Goal: Task Accomplishment & Management: Use online tool/utility

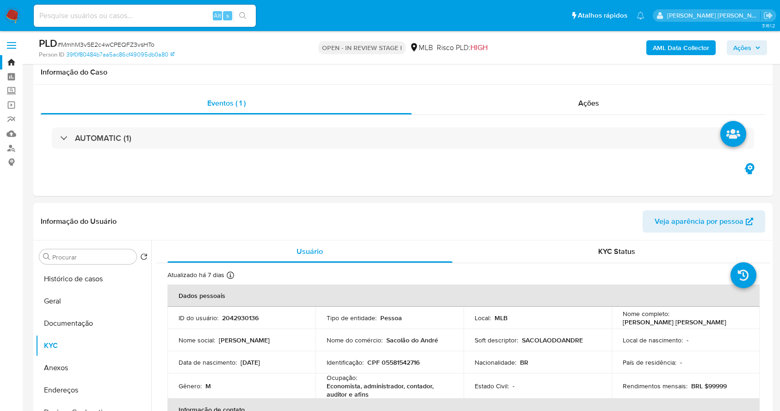
select select "10"
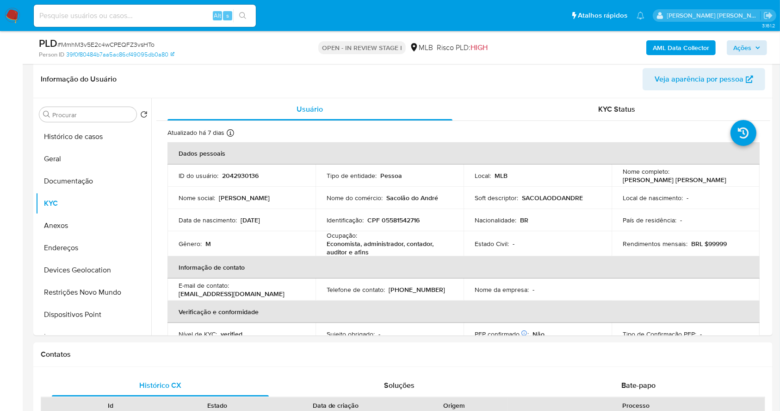
scroll to position [396, 0]
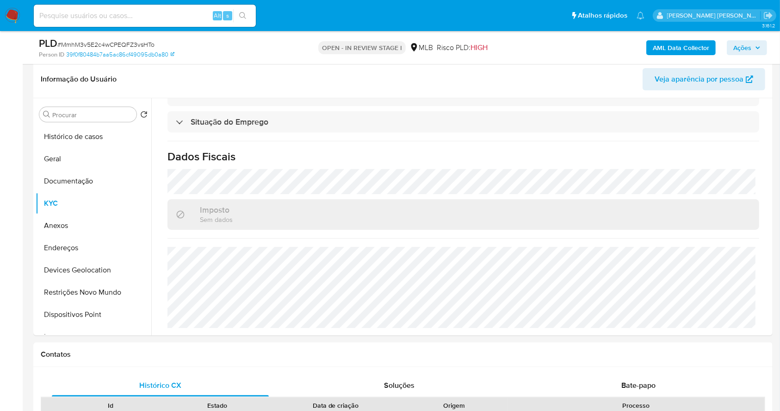
click at [748, 45] on span "Ações" at bounding box center [743, 47] width 18 height 15
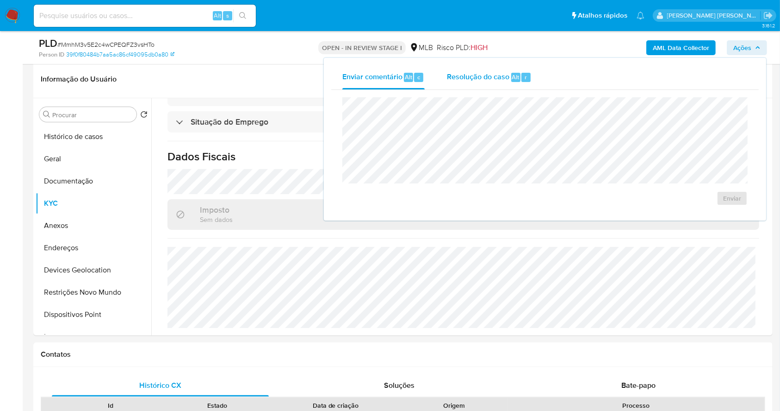
click at [478, 80] on span "Resolução do caso" at bounding box center [478, 76] width 62 height 11
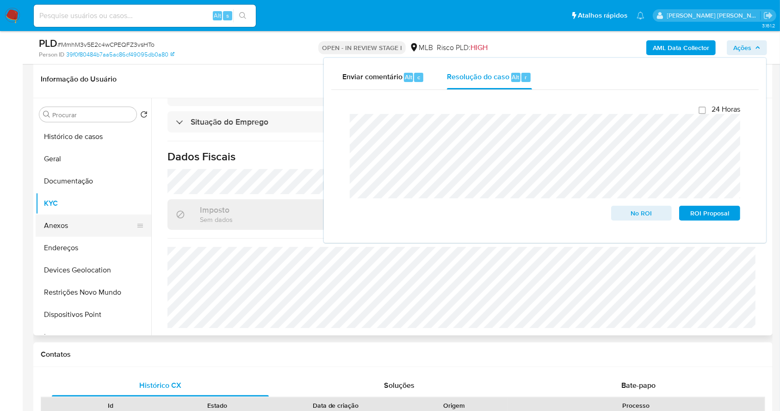
click at [90, 220] on button "Anexos" at bounding box center [90, 225] width 108 height 22
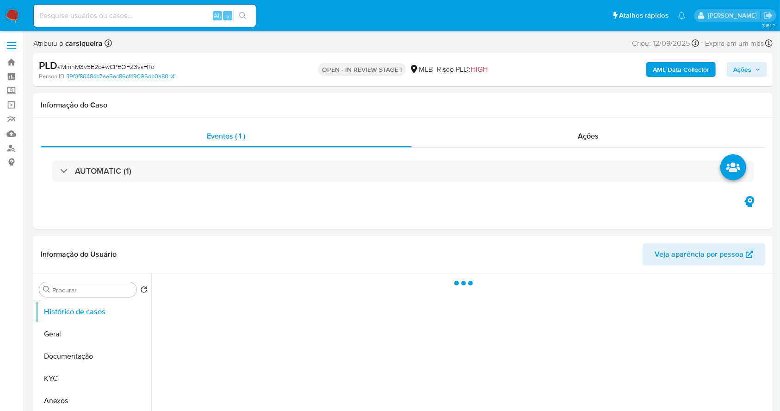
select select "10"
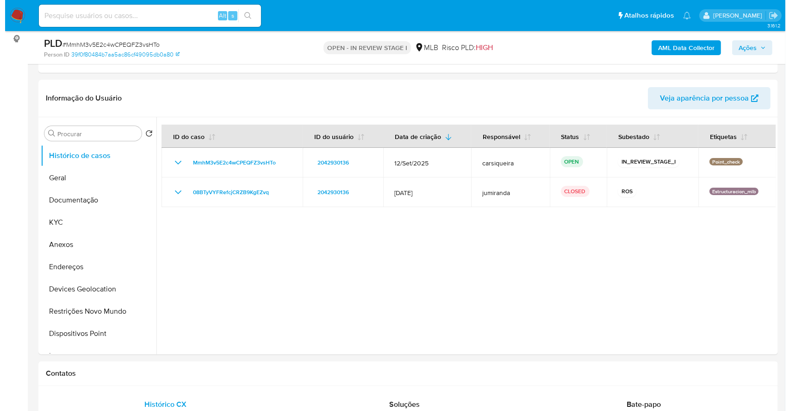
scroll to position [148, 0]
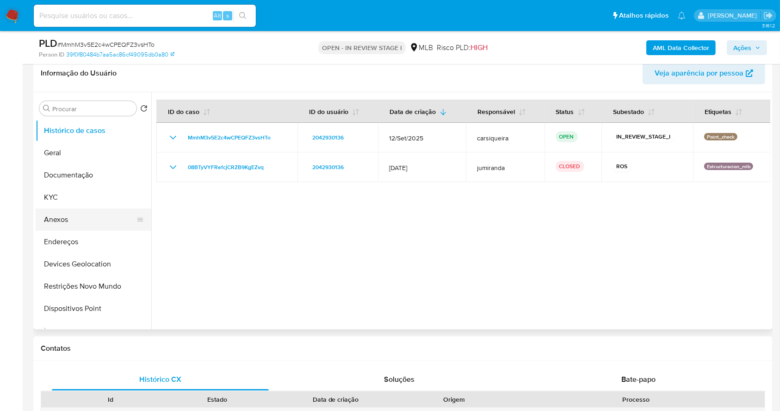
click at [88, 217] on button "Anexos" at bounding box center [90, 219] width 108 height 22
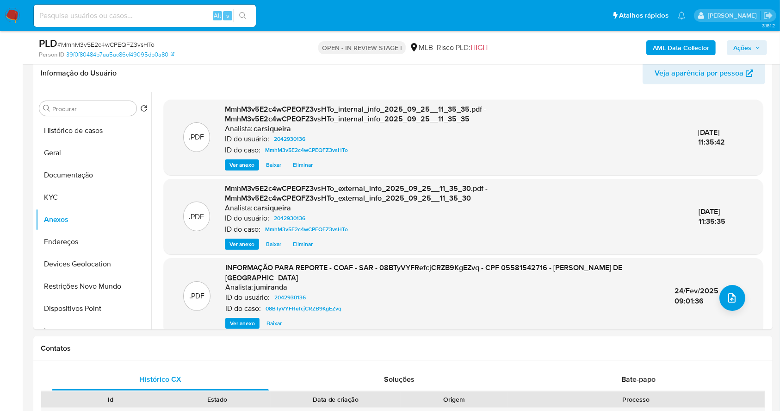
click at [750, 45] on span "Ações" at bounding box center [743, 47] width 18 height 15
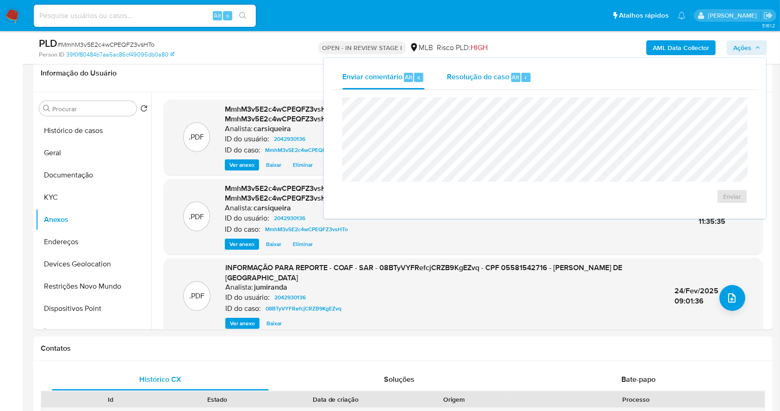
click at [531, 73] on div "Resolução do caso Alt r" at bounding box center [489, 77] width 85 height 24
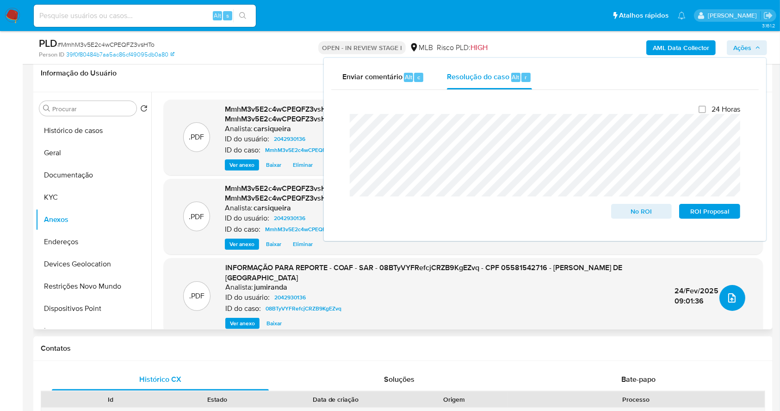
click at [731, 296] on icon "upload-file" at bounding box center [732, 297] width 11 height 11
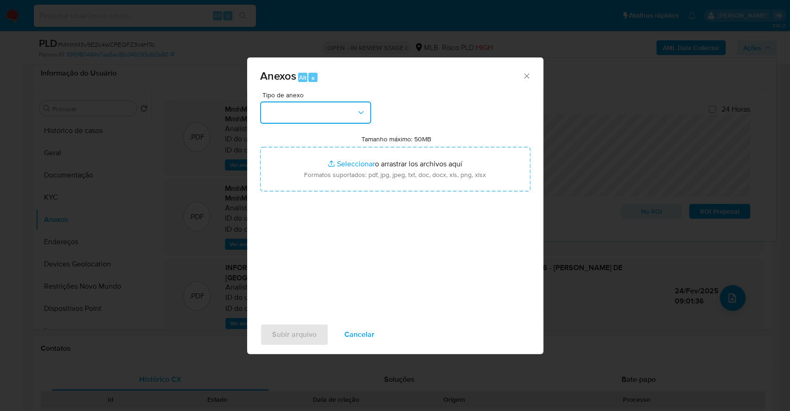
click at [301, 118] on button "button" at bounding box center [315, 112] width 111 height 22
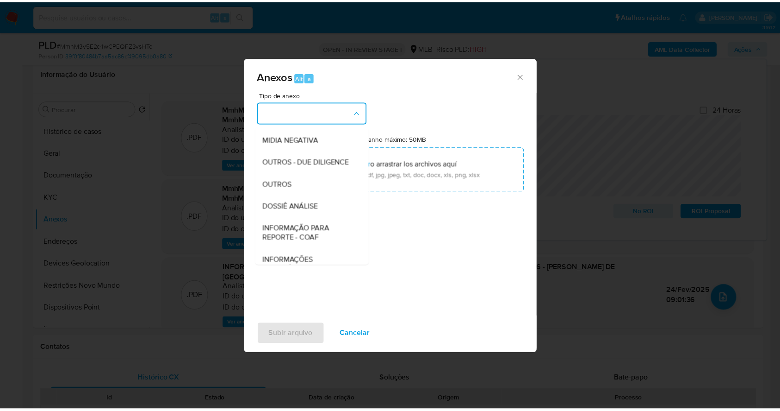
scroll to position [142, 0]
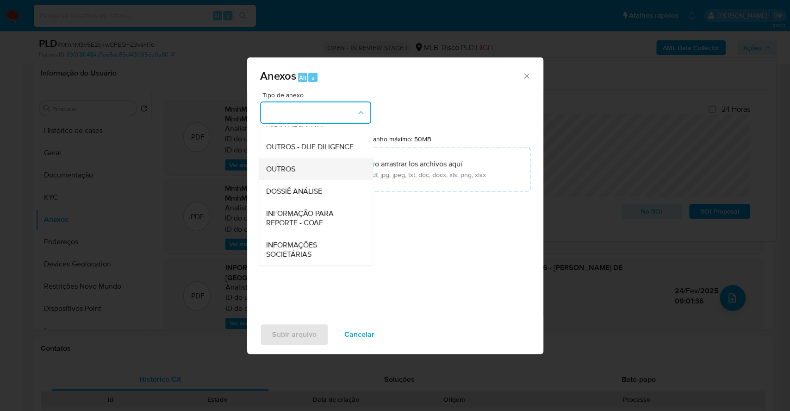
click at [290, 169] on span "OUTROS" at bounding box center [280, 168] width 29 height 9
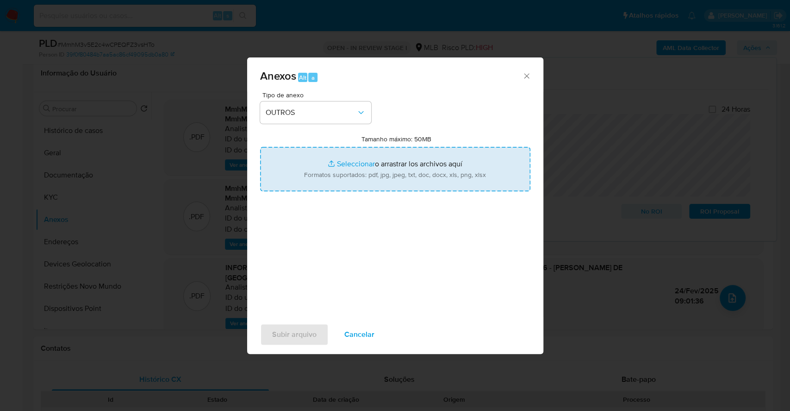
click at [345, 165] on input "Tamanho máximo: 50MB Seleccionar archivos" at bounding box center [395, 169] width 270 height 44
type input "C:\fakepath\2º SAR - XXXX - CPF 05581542716 - ANDRE CAVALCANTE DE LIMA - Docume…"
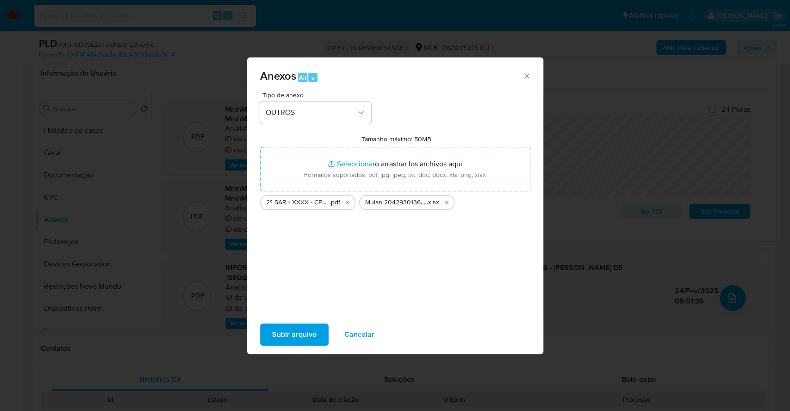
click at [298, 342] on span "Subir arquivo" at bounding box center [294, 334] width 44 height 20
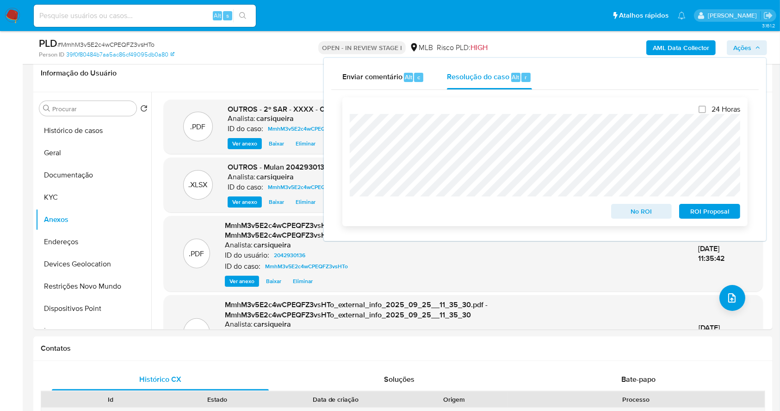
click at [712, 210] on span "ROI Proposal" at bounding box center [710, 211] width 48 height 13
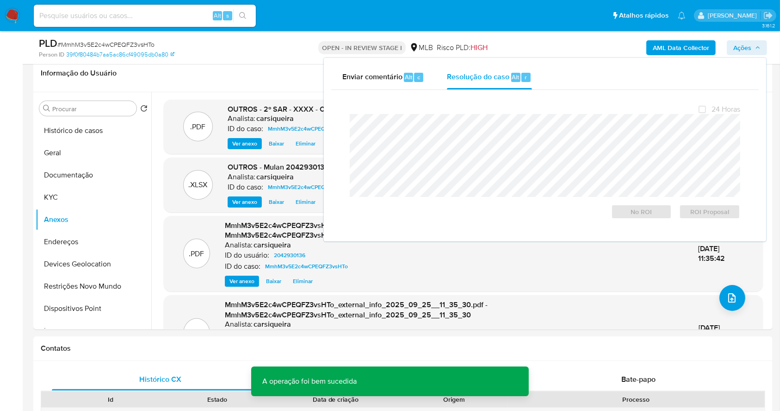
click at [131, 42] on span "# MmhM3v5E2c4wCPEQFZ3vsHTo" at bounding box center [105, 44] width 97 height 9
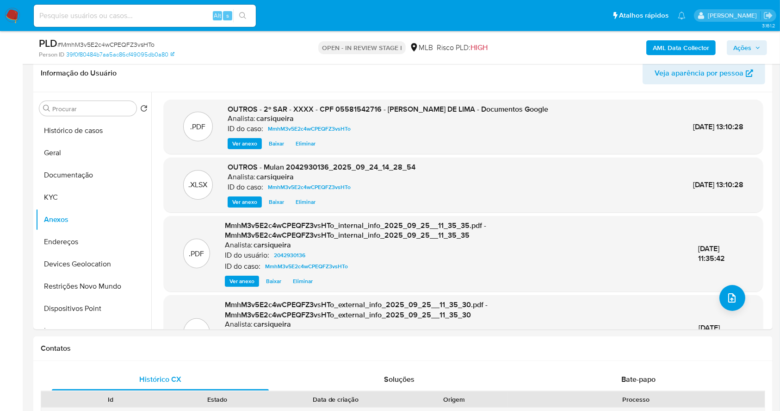
click at [131, 42] on span "# MmhM3v5E2c4wCPEQFZ3vsHTo" at bounding box center [105, 44] width 97 height 9
copy span "MmhM3v5E2c4wCPEQFZ3vsHTo"
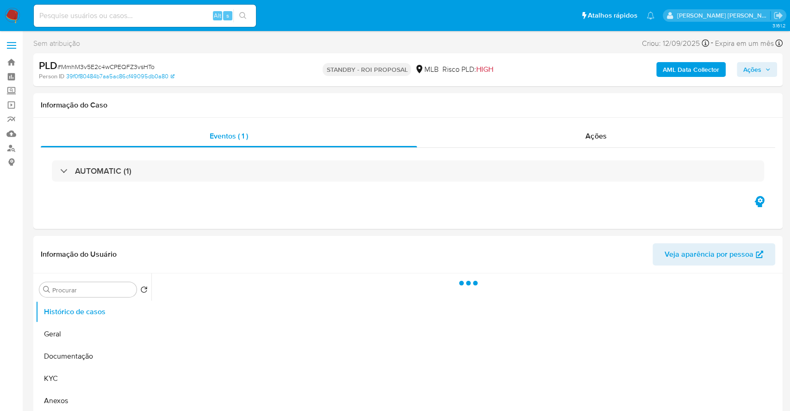
select select "10"
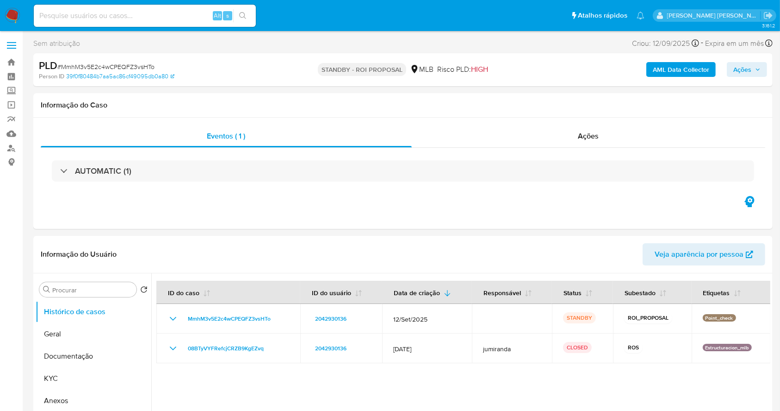
click at [12, 14] on img at bounding box center [13, 16] width 16 height 16
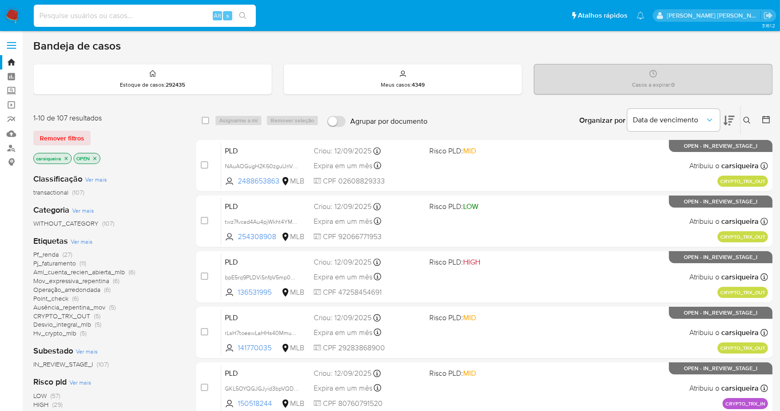
click at [194, 16] on input at bounding box center [145, 16] width 222 height 12
paste input "yNSSghxWEgUvXAZInSx6EZCf"
type input "yNSSghxWEgUvXAZInSx6EZCf"
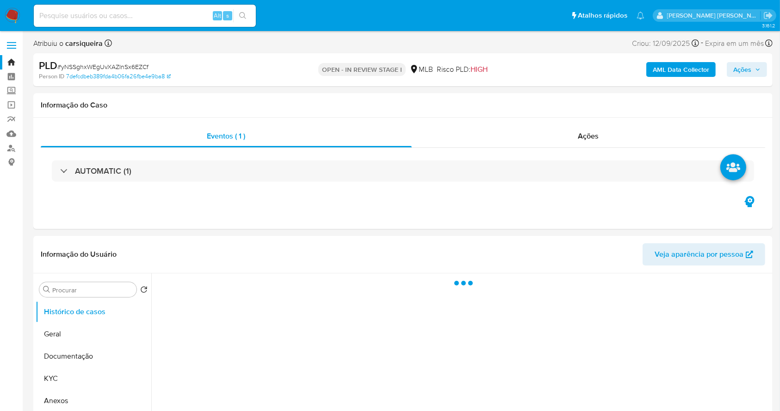
select select "10"
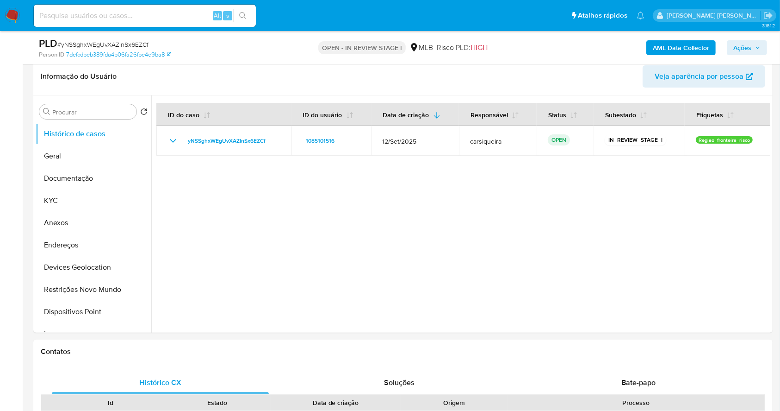
scroll to position [148, 0]
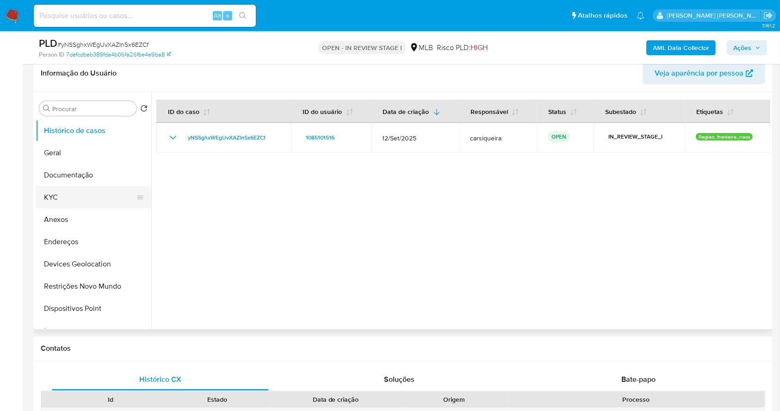
click at [73, 190] on button "KYC" at bounding box center [90, 197] width 108 height 22
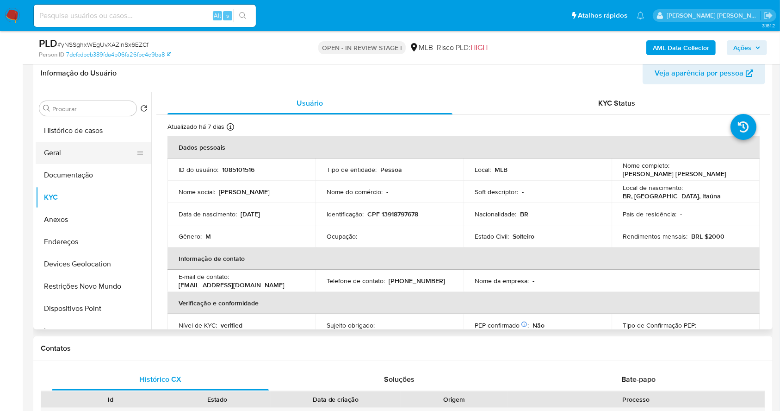
click at [66, 161] on button "Geral" at bounding box center [90, 153] width 108 height 22
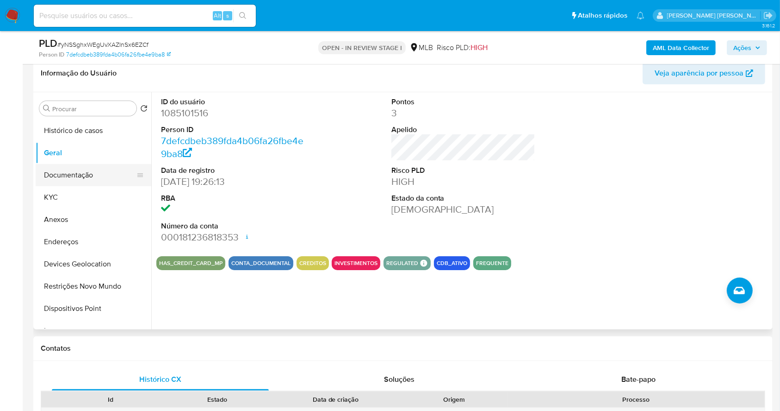
click at [87, 173] on button "Documentação" at bounding box center [90, 175] width 108 height 22
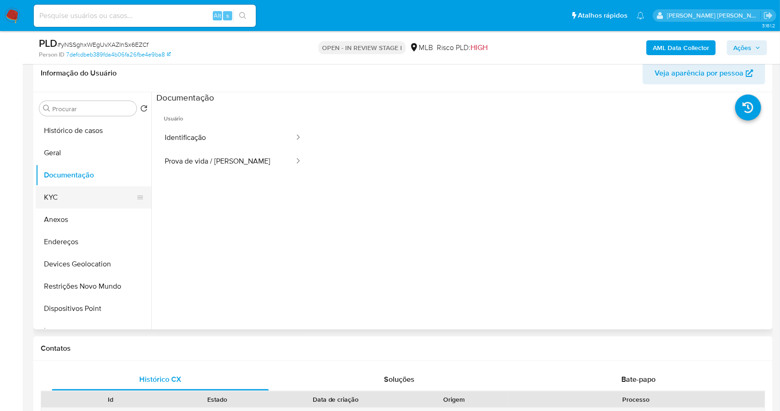
click at [65, 195] on button "KYC" at bounding box center [90, 197] width 108 height 22
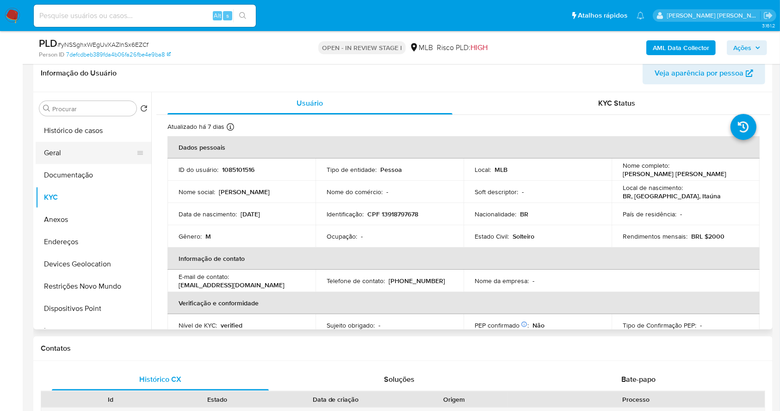
click at [51, 152] on button "Geral" at bounding box center [90, 153] width 108 height 22
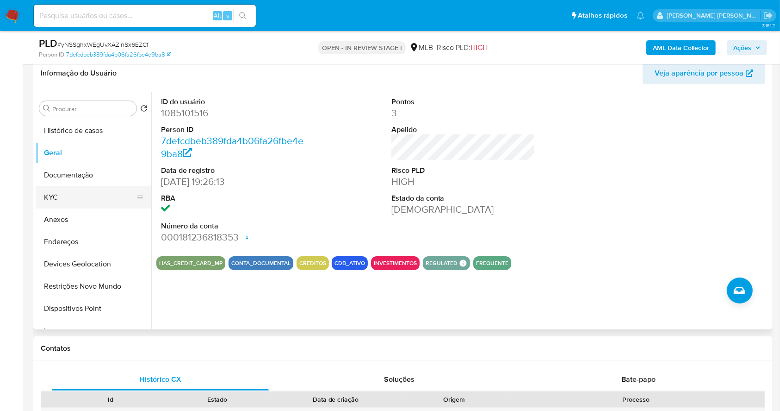
click at [84, 194] on button "KYC" at bounding box center [90, 197] width 108 height 22
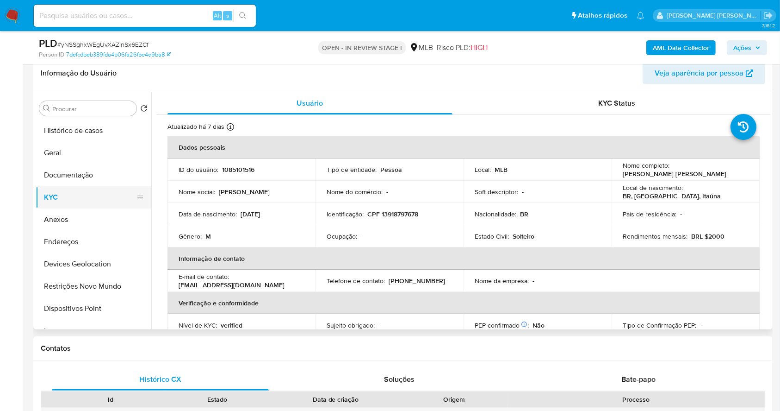
click at [84, 194] on button "KYC" at bounding box center [90, 197] width 108 height 22
click at [274, 198] on td "Nome social : Robert" at bounding box center [242, 191] width 148 height 22
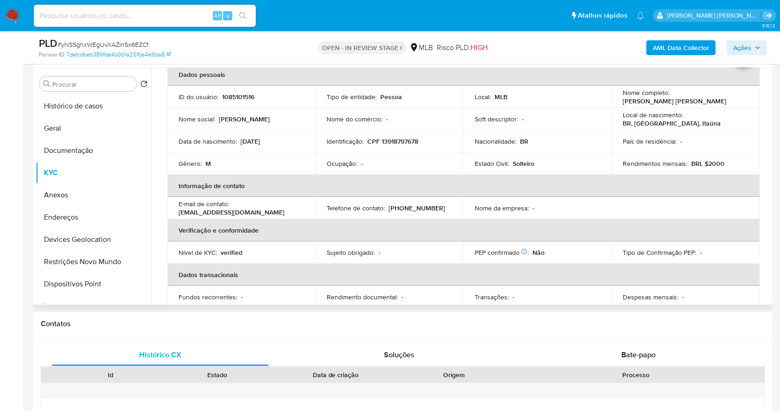
scroll to position [23, 0]
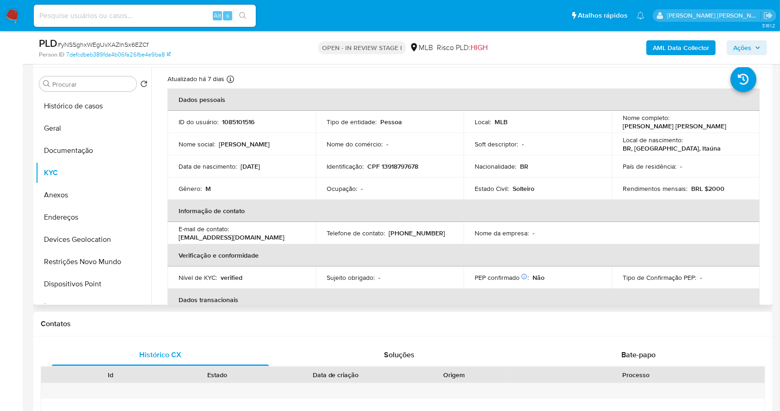
click at [403, 167] on p "CPF 13918797678" at bounding box center [392, 166] width 51 height 8
copy p "13918797678"
click at [77, 119] on button "Geral" at bounding box center [90, 128] width 108 height 22
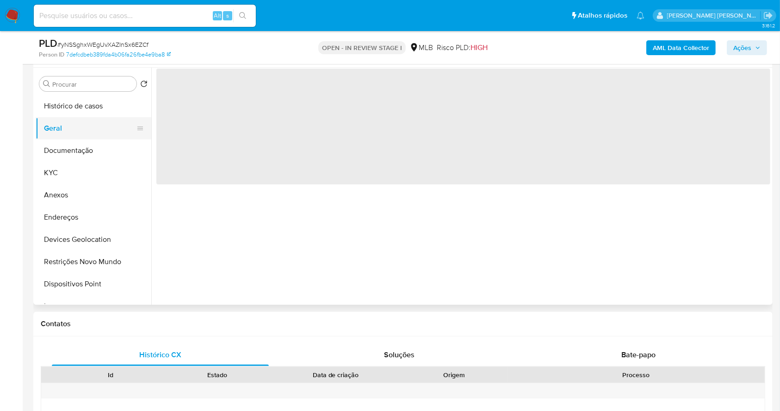
scroll to position [0, 0]
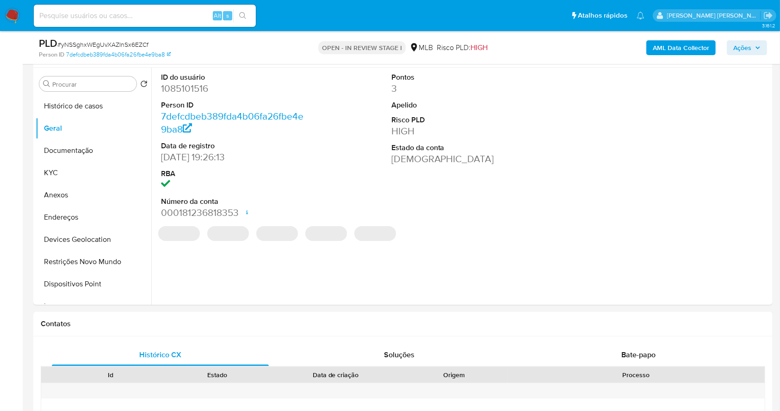
scroll to position [148, 0]
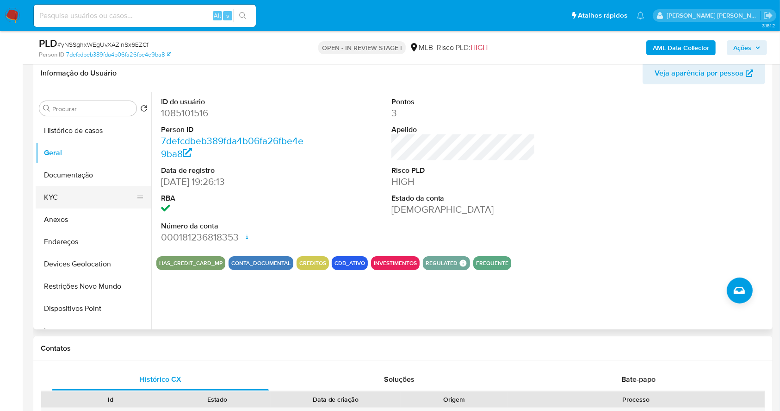
click at [90, 190] on button "KYC" at bounding box center [90, 197] width 108 height 22
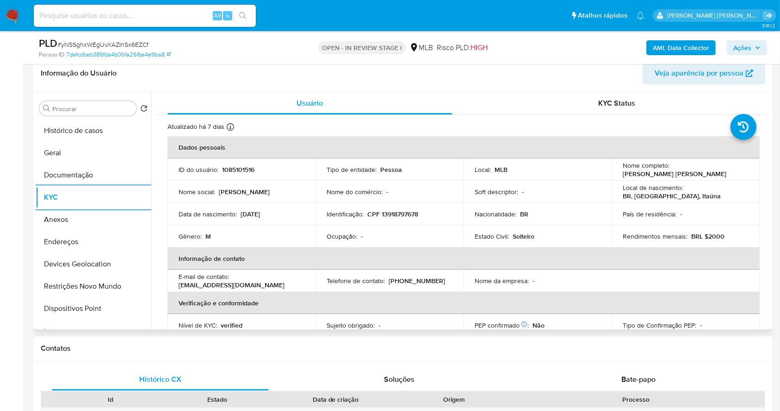
click at [388, 210] on p "CPF 13918797678" at bounding box center [392, 214] width 51 height 8
copy p "13918797678"
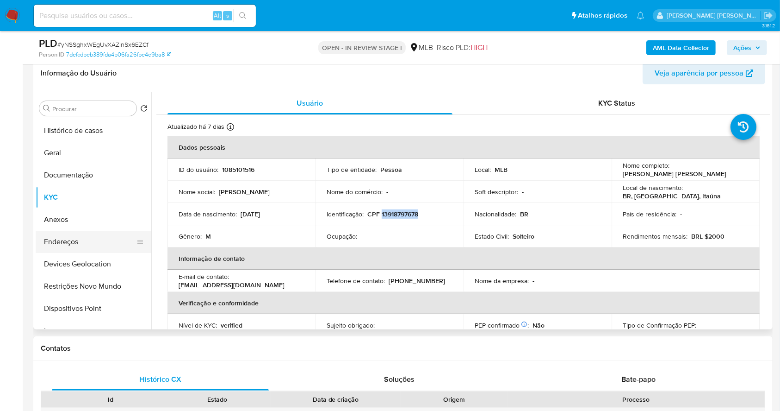
click at [77, 245] on button "Endereços" at bounding box center [90, 241] width 108 height 22
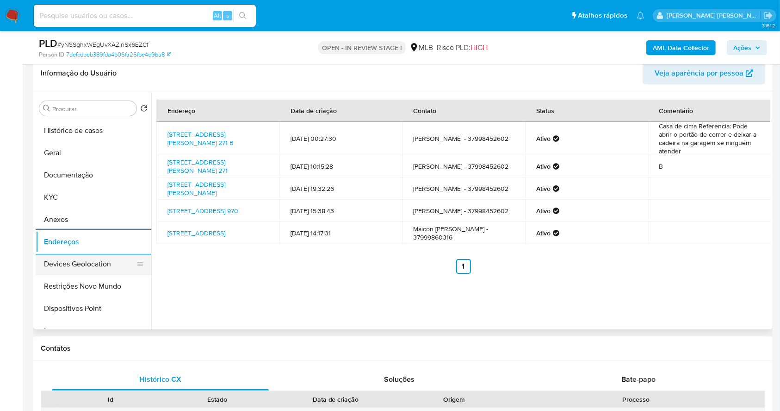
click at [76, 266] on button "Devices Geolocation" at bounding box center [90, 264] width 108 height 22
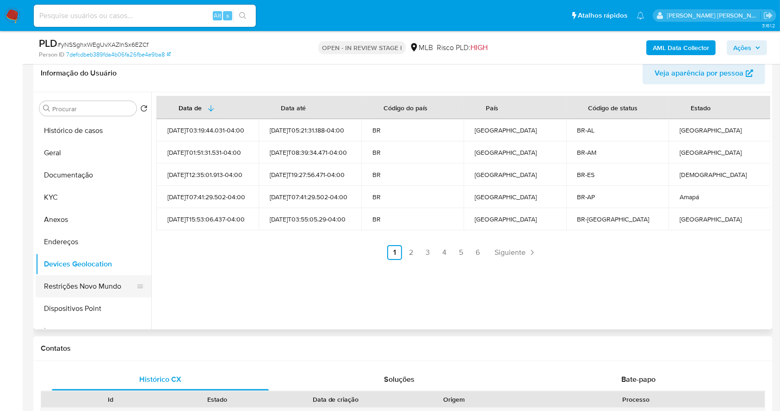
click at [106, 294] on button "Restrições Novo Mundo" at bounding box center [90, 286] width 108 height 22
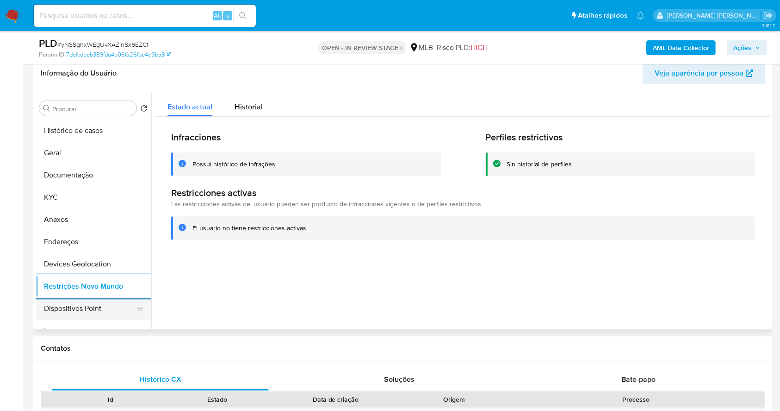
click at [119, 307] on button "Dispositivos Point" at bounding box center [90, 308] width 108 height 22
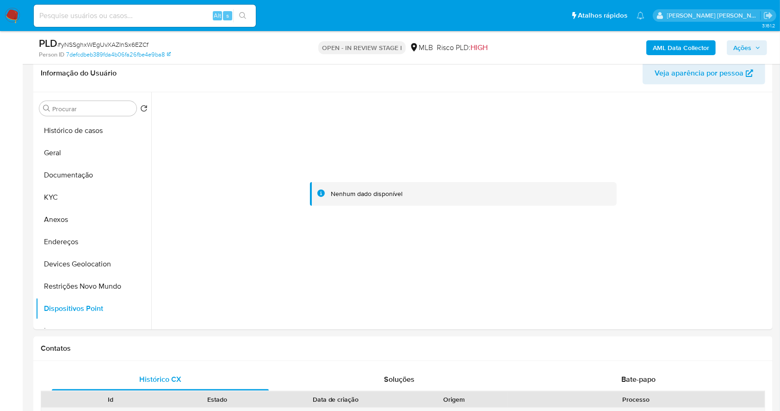
click at [752, 41] on span "Ações" at bounding box center [743, 47] width 18 height 15
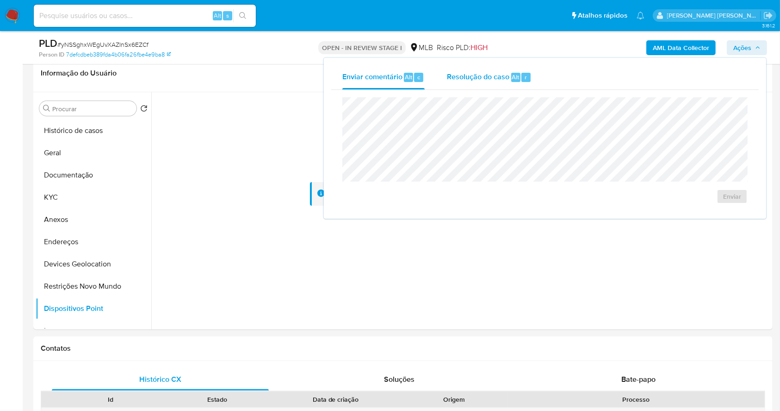
click at [493, 72] on span "Resolução do caso" at bounding box center [478, 76] width 62 height 11
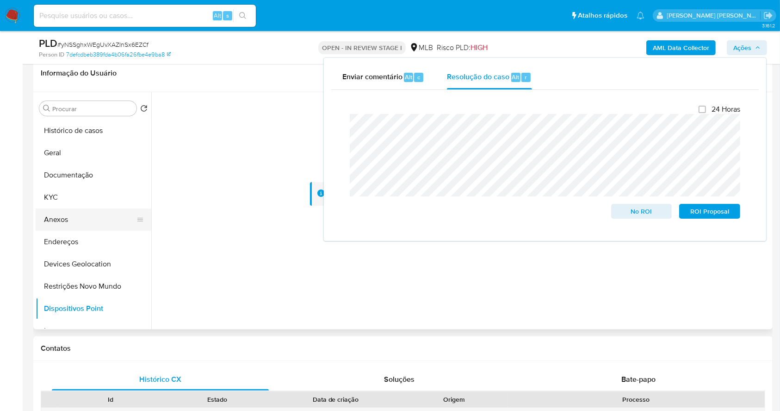
click at [78, 218] on button "Anexos" at bounding box center [90, 219] width 108 height 22
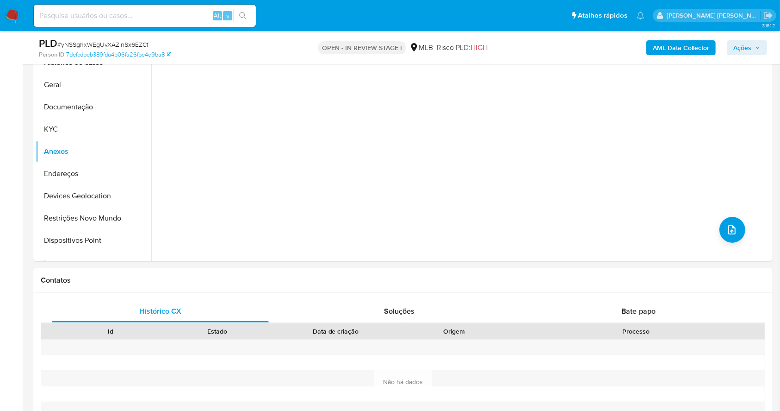
scroll to position [0, 0]
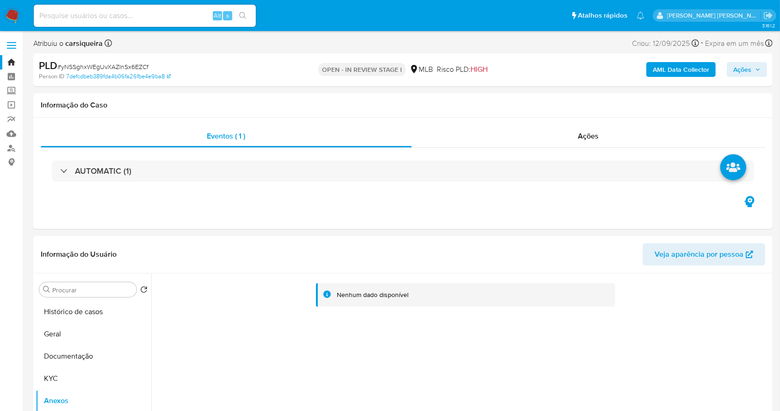
click at [674, 68] on b "AML Data Collector" at bounding box center [681, 69] width 56 height 15
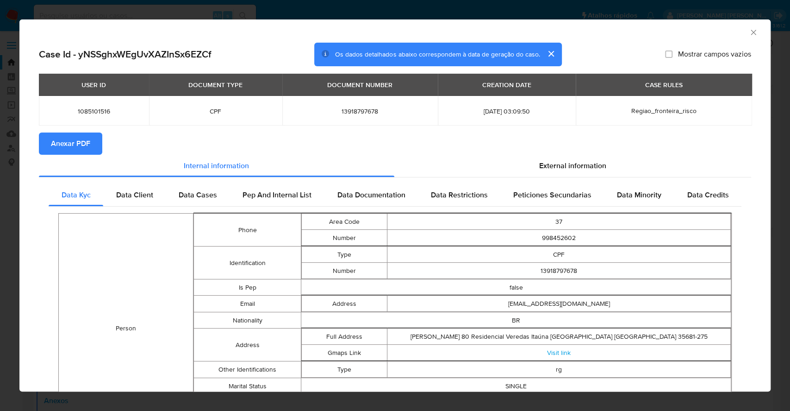
click at [77, 145] on span "Anexar PDF" at bounding box center [70, 143] width 39 height 20
click at [0, 155] on div "AML Data Collector Case Id - yNSSghxWEgUvXAZInSx6EZCf Os dados detalhados abaix…" at bounding box center [395, 205] width 790 height 411
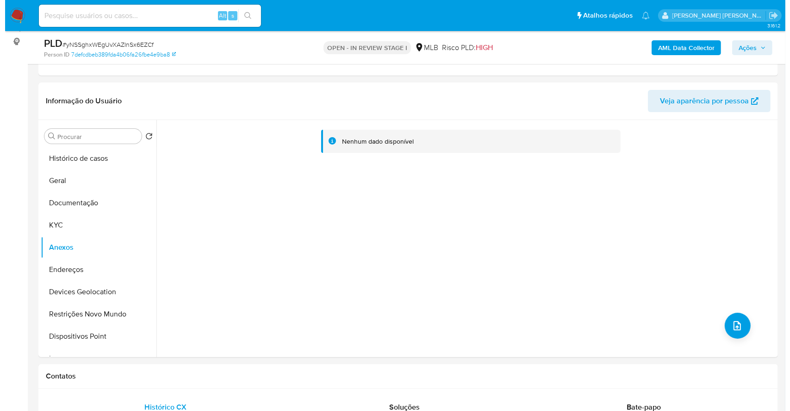
scroll to position [148, 0]
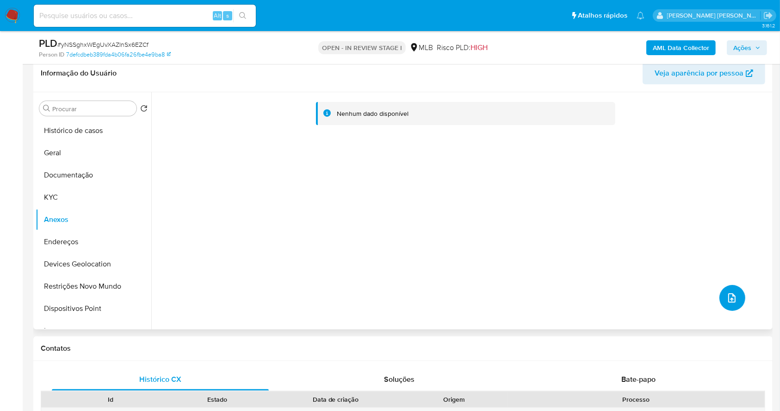
click at [727, 300] on icon "upload-file" at bounding box center [732, 297] width 11 height 11
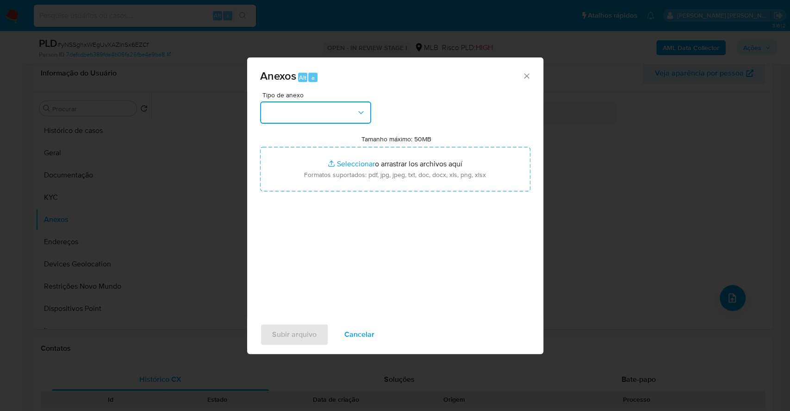
click at [343, 120] on button "button" at bounding box center [315, 112] width 111 height 22
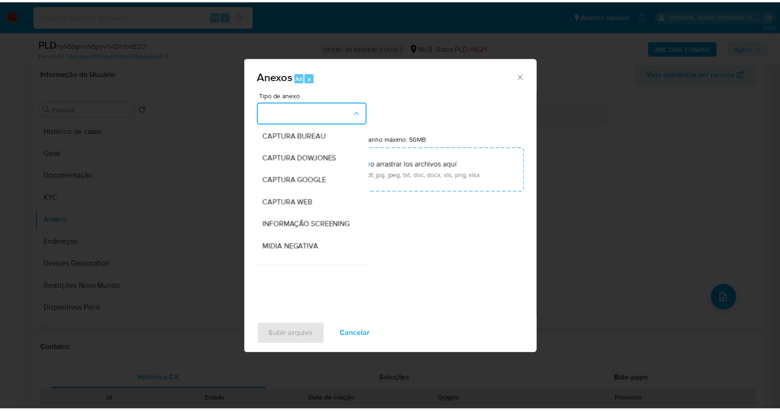
scroll to position [142, 0]
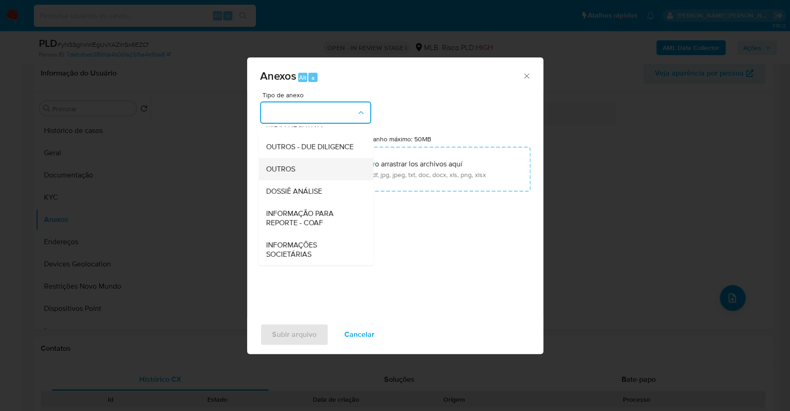
click at [311, 175] on div "OUTROS" at bounding box center [313, 169] width 94 height 22
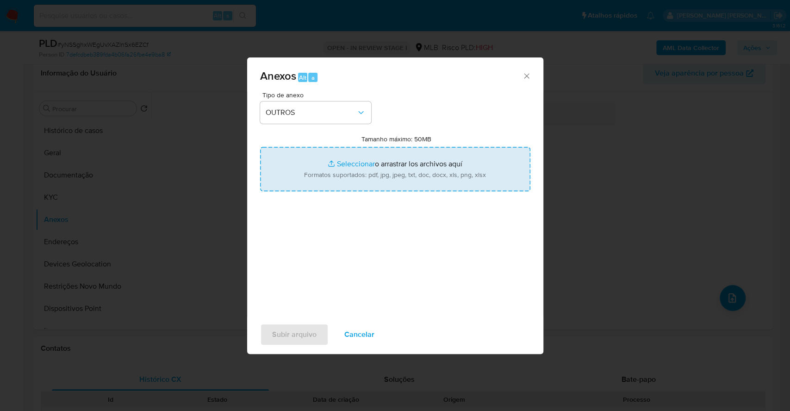
click at [325, 164] on input "Tamanho máximo: 50MB Seleccionar archivos" at bounding box center [395, 169] width 270 height 44
type input "C:\fakepath\Mulan 1085101516_2025_09_24_14_30_12.xlsx"
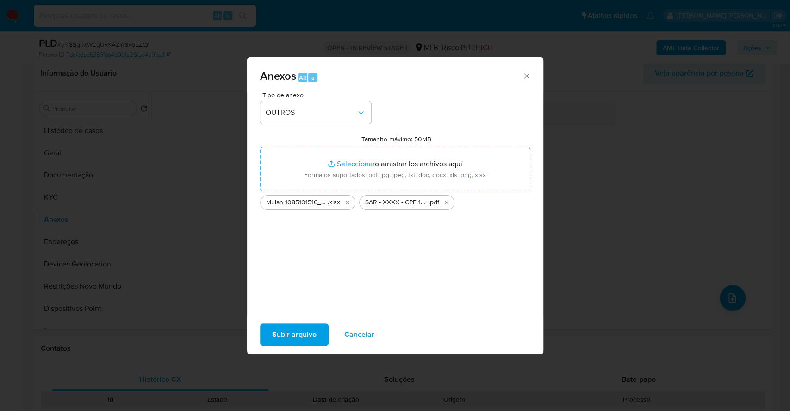
drag, startPoint x: 325, startPoint y: 164, endPoint x: 318, endPoint y: 325, distance: 161.7
click at [318, 325] on button "Subir arquivo" at bounding box center [294, 334] width 68 height 22
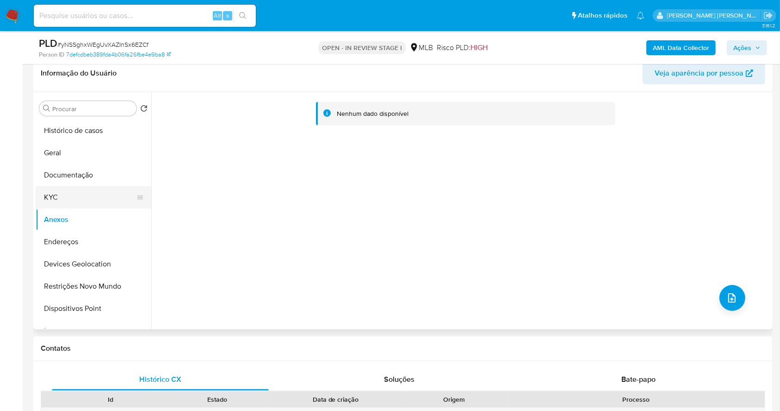
click at [65, 195] on button "KYC" at bounding box center [90, 197] width 108 height 22
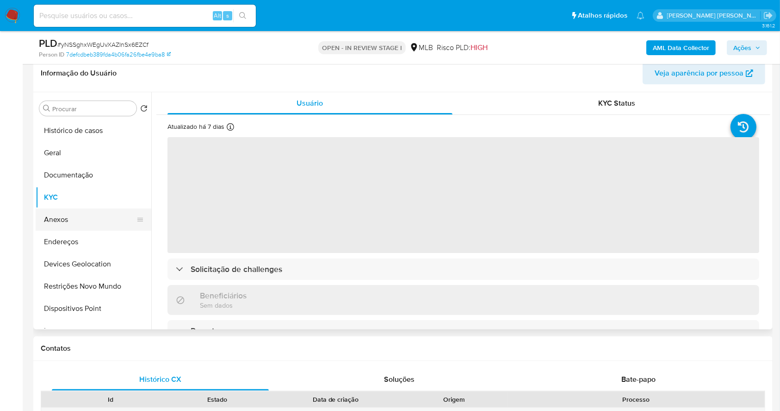
click at [70, 219] on button "Anexos" at bounding box center [90, 219] width 108 height 22
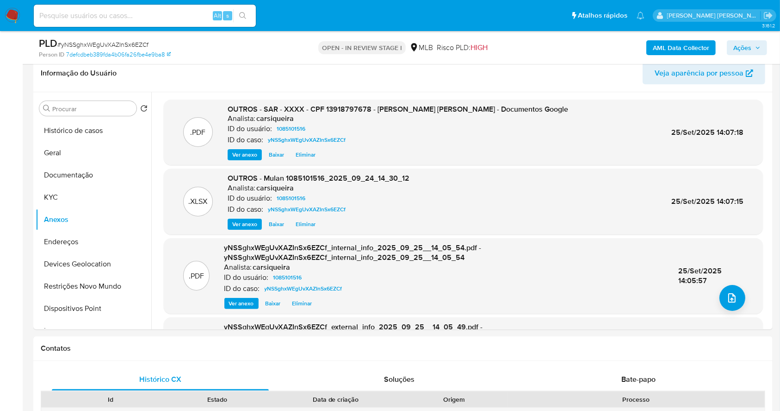
click at [758, 54] on button "Ações" at bounding box center [747, 47] width 40 height 15
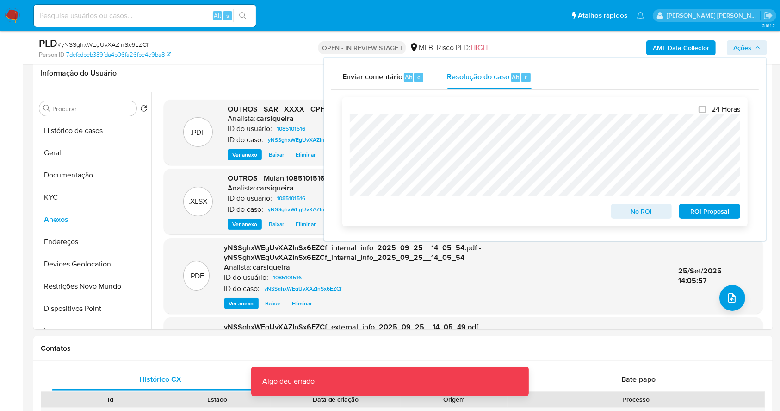
click at [718, 214] on span "ROI Proposal" at bounding box center [710, 211] width 48 height 13
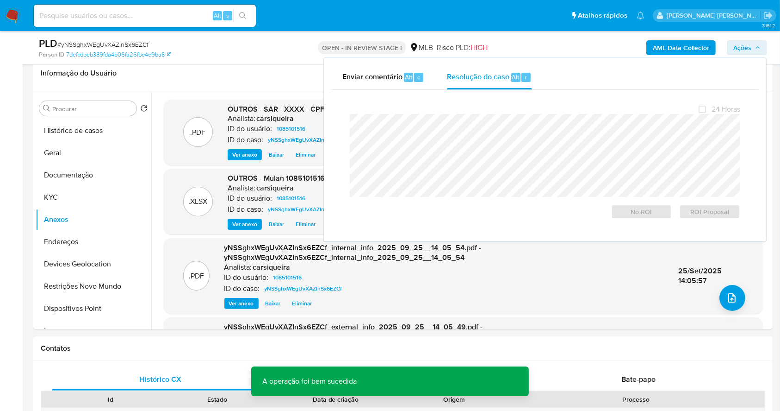
click at [122, 42] on span "# yNSSghxWEgUvXAZInSx6EZCf" at bounding box center [102, 44] width 91 height 9
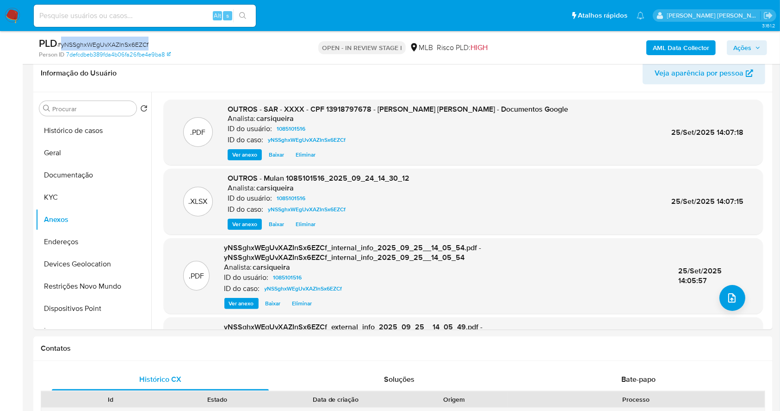
click at [122, 42] on span "# yNSSghxWEgUvXAZInSx6EZCf" at bounding box center [102, 44] width 91 height 9
copy span "yNSSghxWEgUvXAZInSx6EZCf"
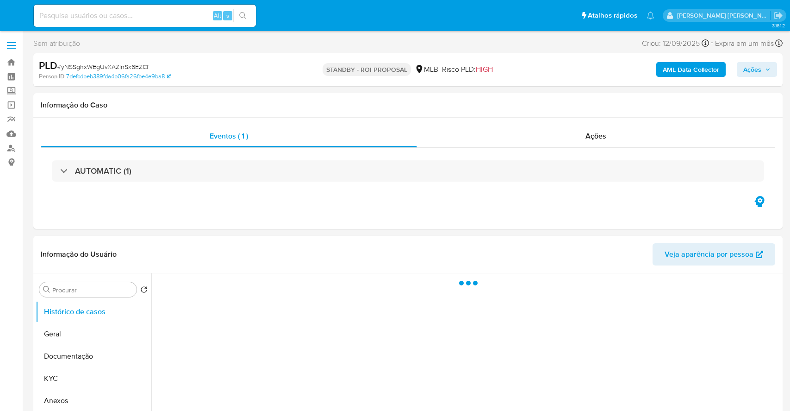
select select "10"
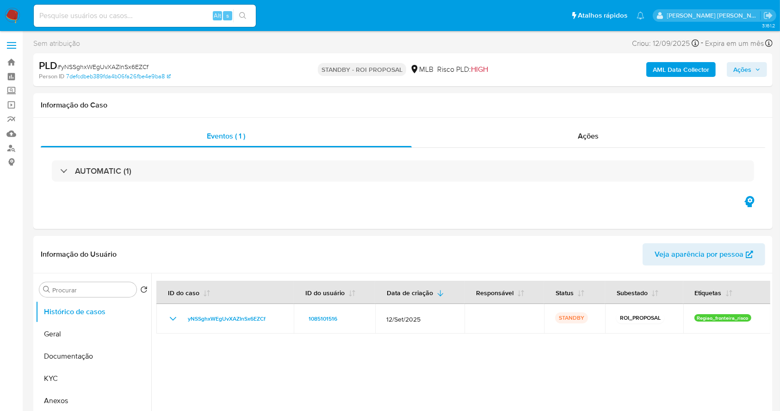
click at [10, 14] on img at bounding box center [13, 16] width 16 height 16
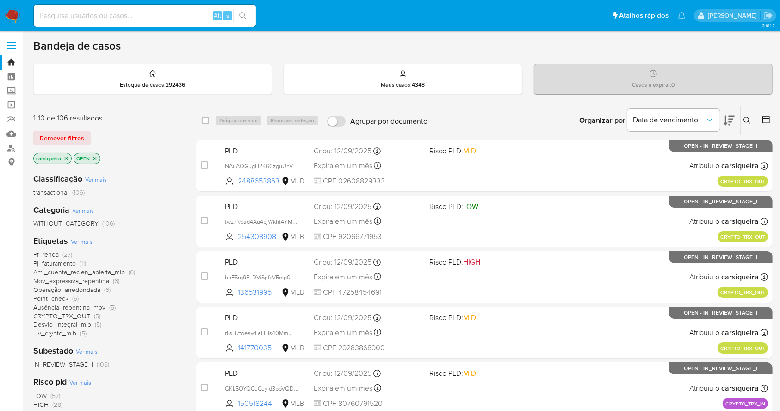
click at [7, 18] on img at bounding box center [13, 16] width 16 height 16
click at [156, 17] on input at bounding box center [145, 16] width 222 height 12
paste input "NAuAOGugH2K60zguUnVfT6gZ"
type input "NAuAOGugH2K60zguUnVfT6gZ"
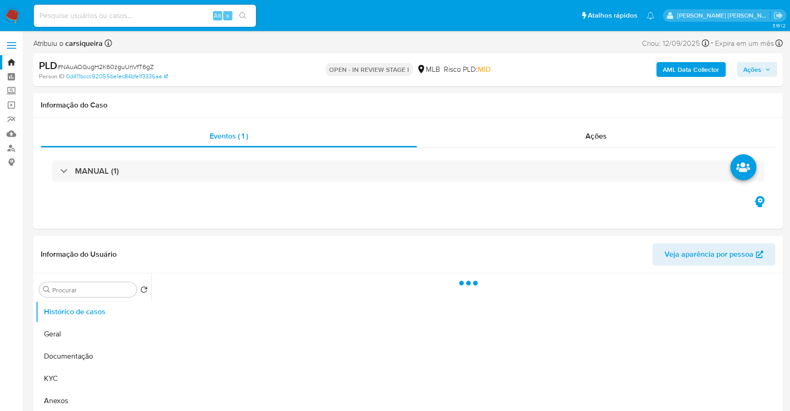
select select "10"
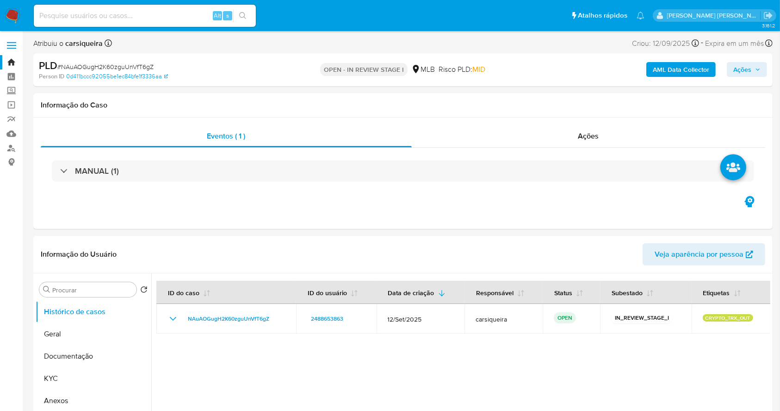
drag, startPoint x: 74, startPoint y: 375, endPoint x: 250, endPoint y: 230, distance: 228.5
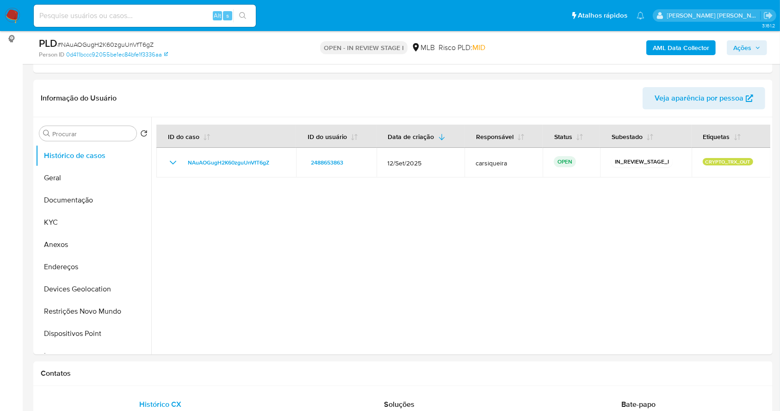
scroll to position [148, 0]
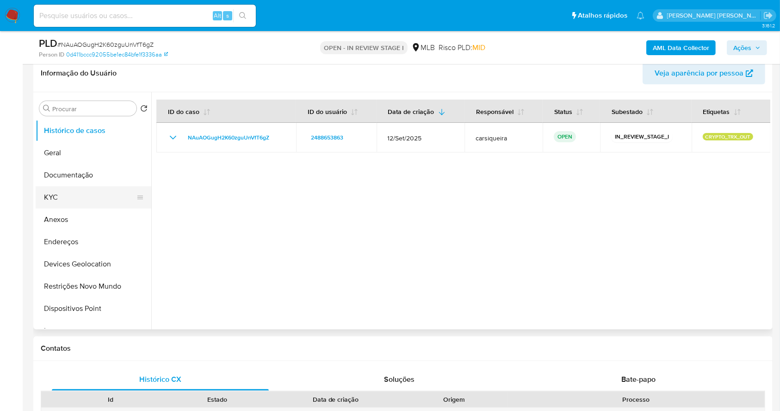
click at [80, 190] on button "KYC" at bounding box center [90, 197] width 108 height 22
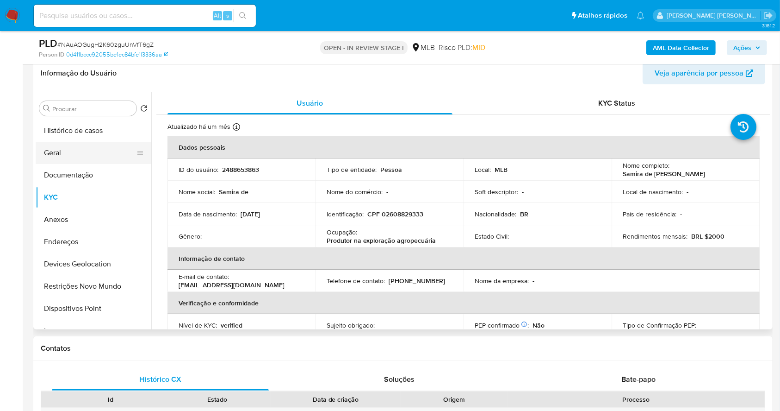
click at [65, 147] on button "Geral" at bounding box center [90, 153] width 108 height 22
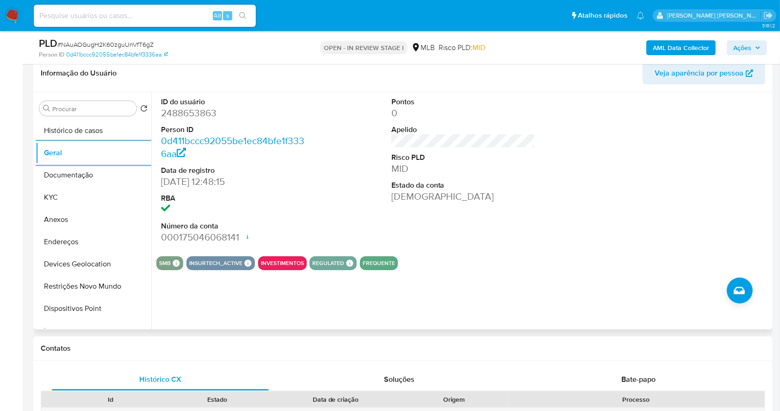
click at [209, 111] on dd "2488653863" at bounding box center [233, 112] width 144 height 13
copy dd "2488653863"
click at [92, 202] on button "KYC" at bounding box center [90, 197] width 108 height 22
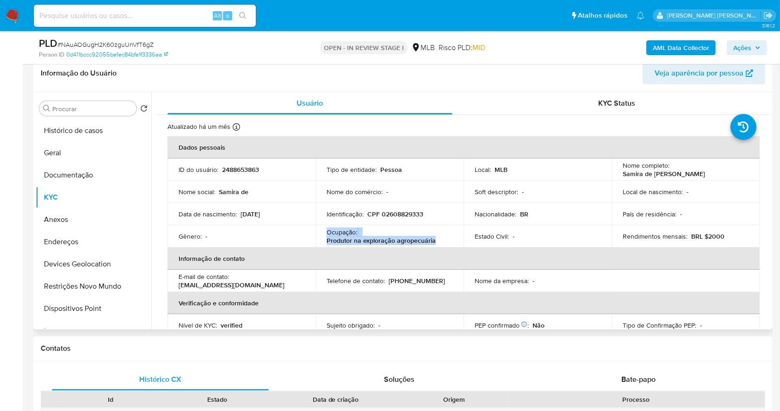
drag, startPoint x: 326, startPoint y: 226, endPoint x: 440, endPoint y: 239, distance: 114.5
click at [440, 239] on td "Ocupação : Produtor na exploração agropecuária" at bounding box center [390, 236] width 148 height 22
copy div "Ocupação : Produtor na exploração agropecuária"
click at [89, 126] on button "Histórico de casos" at bounding box center [90, 130] width 108 height 22
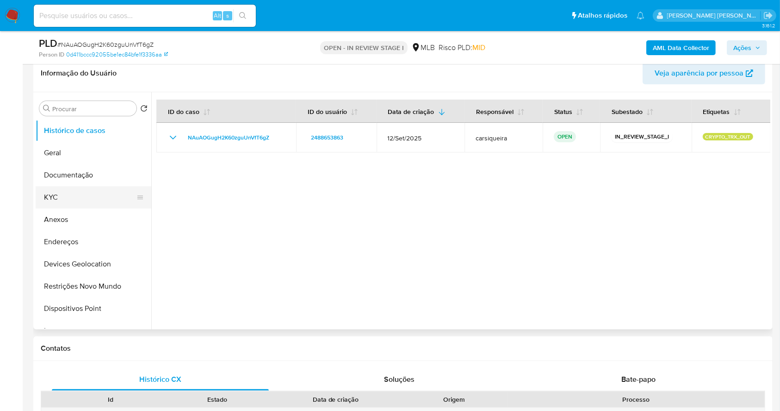
click at [89, 197] on button "KYC" at bounding box center [90, 197] width 108 height 22
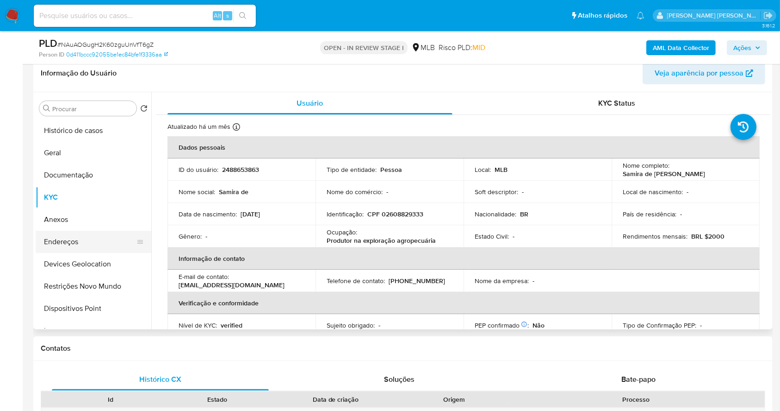
click at [86, 243] on button "Endereços" at bounding box center [90, 241] width 108 height 22
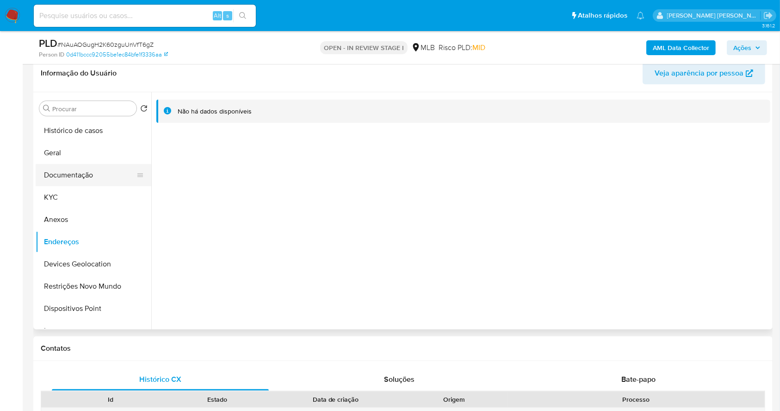
click at [88, 183] on button "Documentação" at bounding box center [90, 175] width 108 height 22
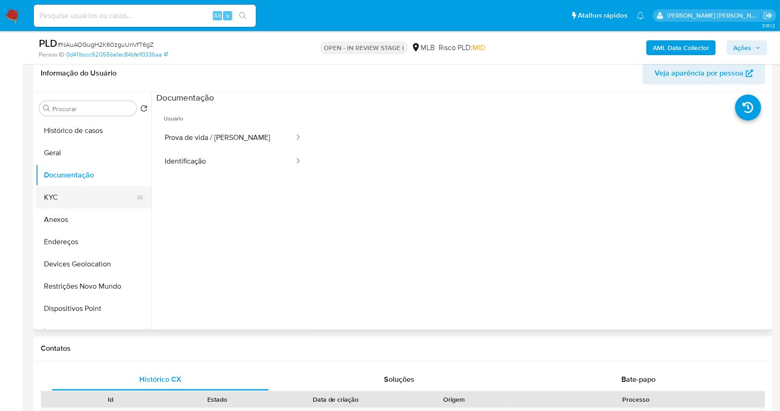
click at [92, 197] on button "KYC" at bounding box center [90, 197] width 108 height 22
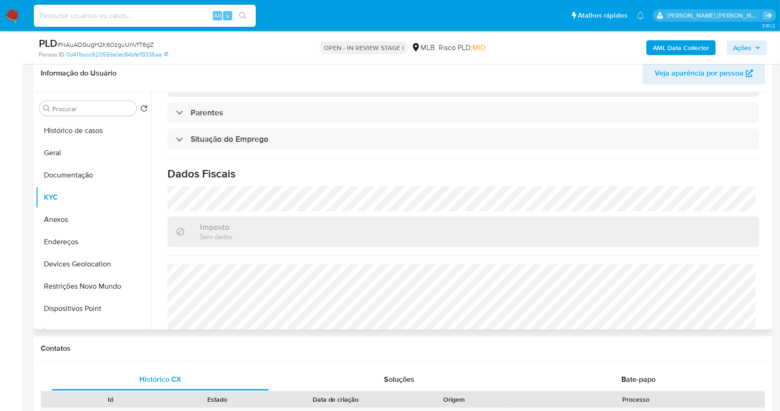
scroll to position [373, 0]
click at [83, 225] on button "Anexos" at bounding box center [90, 219] width 108 height 22
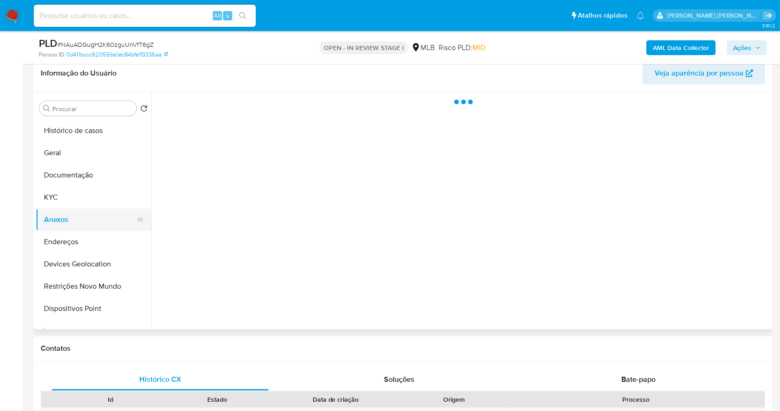
scroll to position [0, 0]
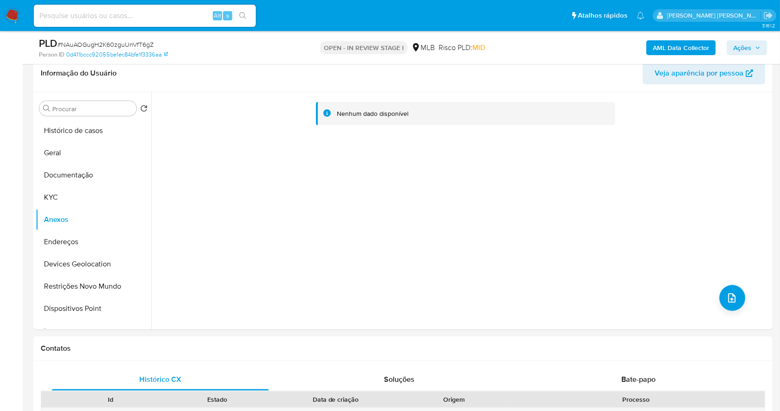
click at [677, 44] on b "AML Data Collector" at bounding box center [681, 47] width 56 height 15
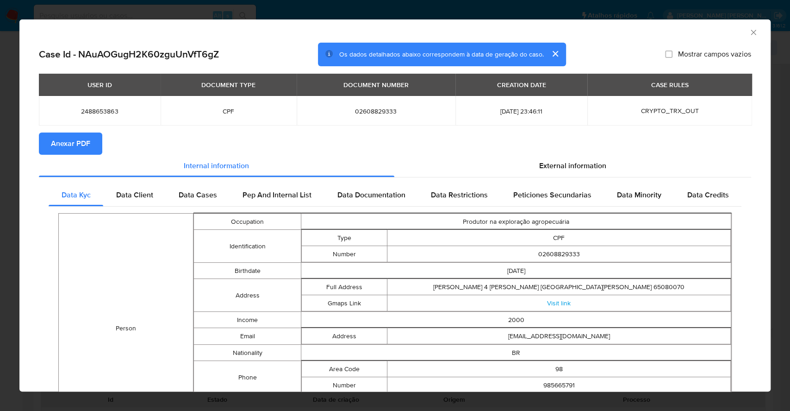
click at [84, 143] on span "Anexar PDF" at bounding box center [70, 143] width 39 height 20
click at [0, 134] on div "AML Data Collector Case Id - NAuAOGugH2K60zguUnVfT6gZ Os dados detalhados abaix…" at bounding box center [395, 205] width 790 height 411
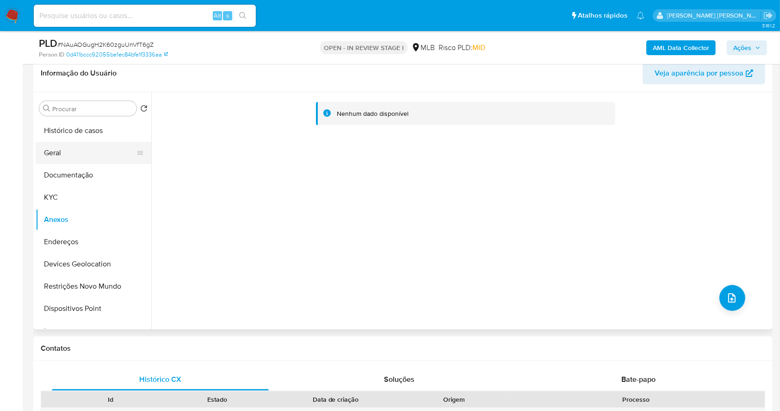
click at [77, 150] on button "Geral" at bounding box center [90, 153] width 108 height 22
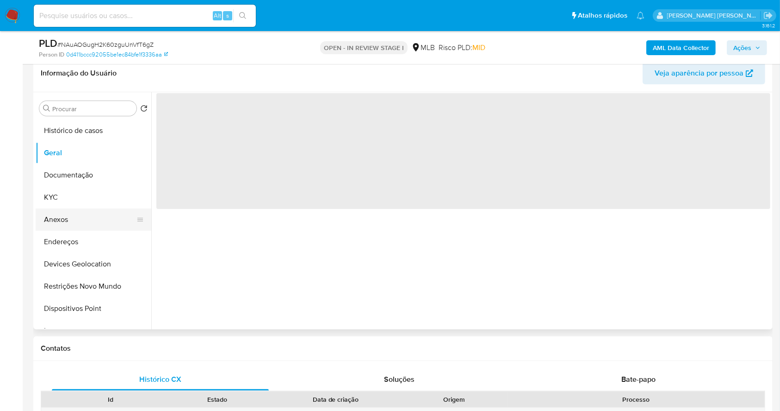
click at [78, 208] on button "Anexos" at bounding box center [90, 219] width 108 height 22
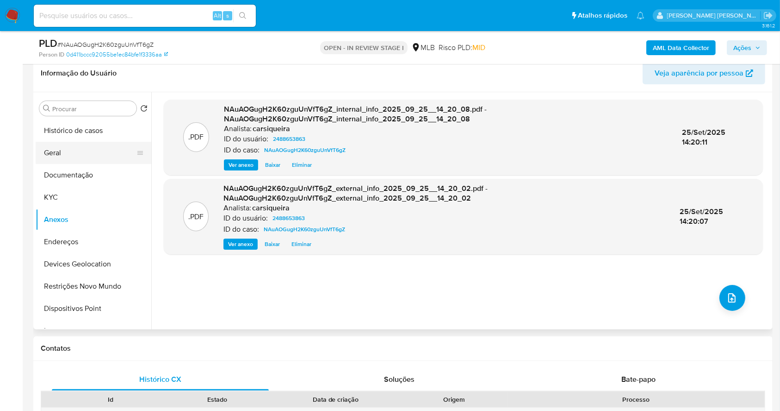
click at [79, 150] on button "Geral" at bounding box center [90, 153] width 108 height 22
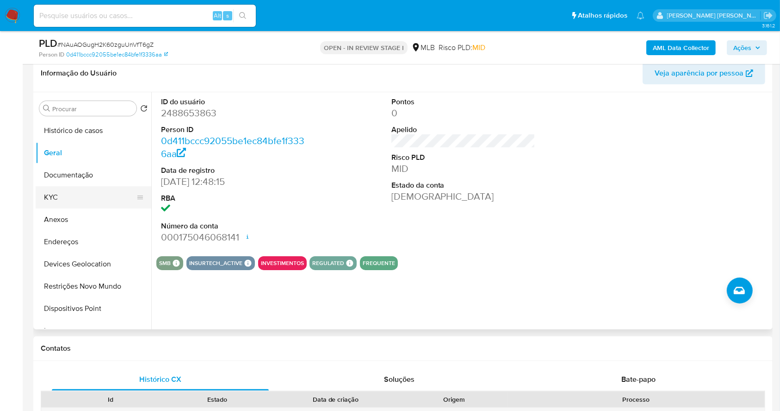
click at [77, 195] on button "KYC" at bounding box center [90, 197] width 108 height 22
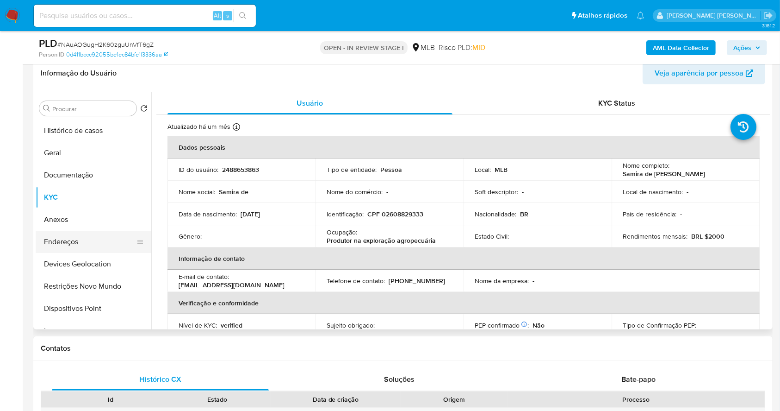
click at [81, 247] on button "Endereços" at bounding box center [90, 241] width 108 height 22
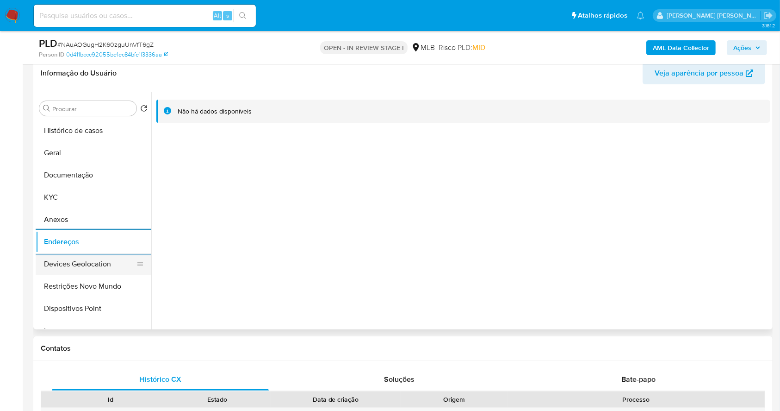
click at [111, 261] on button "Devices Geolocation" at bounding box center [90, 264] width 108 height 22
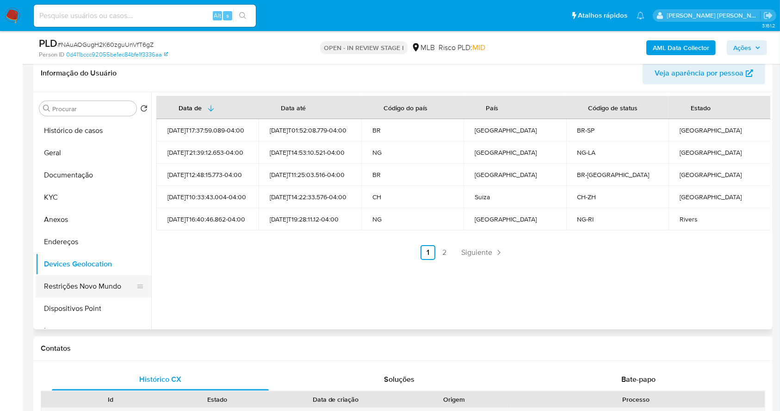
click at [89, 288] on button "Restrições Novo Mundo" at bounding box center [90, 286] width 108 height 22
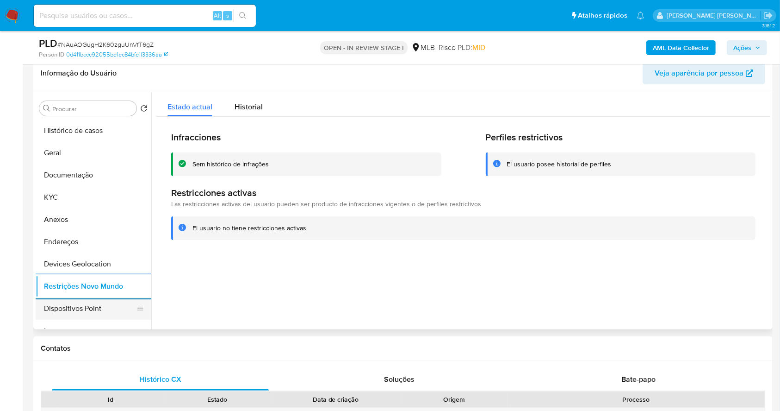
click at [104, 308] on button "Dispositivos Point" at bounding box center [90, 308] width 108 height 22
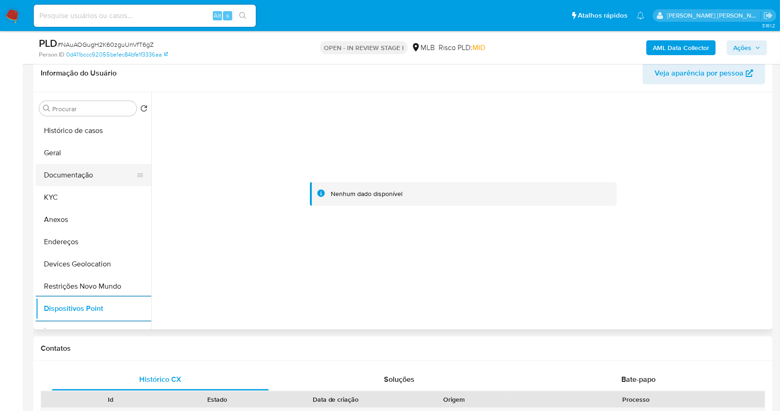
click at [75, 185] on button "Documentação" at bounding box center [90, 175] width 108 height 22
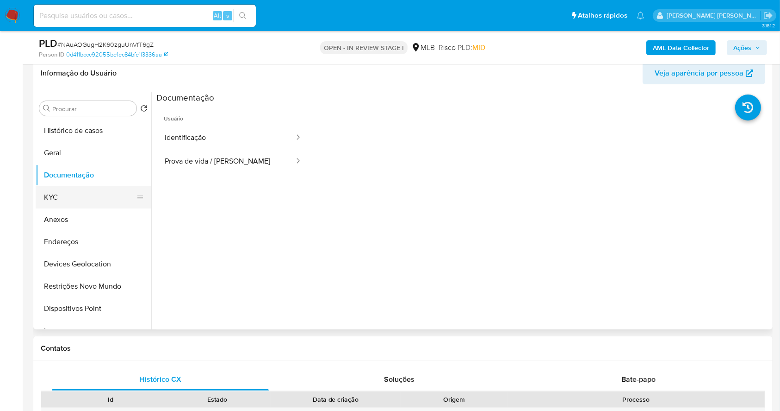
click at [80, 190] on button "KYC" at bounding box center [90, 197] width 108 height 22
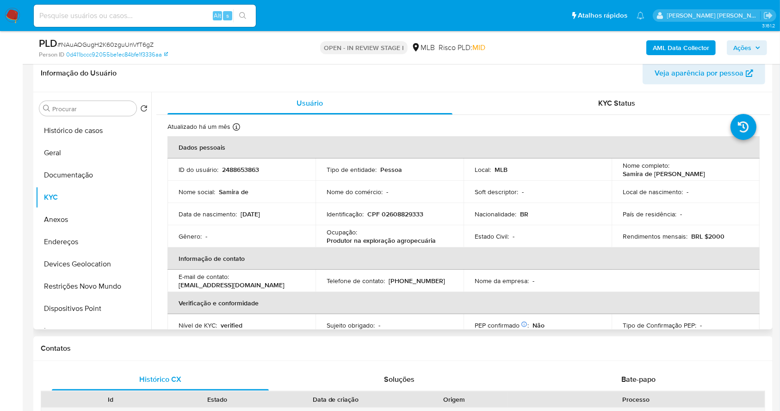
click at [398, 210] on p "CPF 02608829333" at bounding box center [395, 214] width 56 height 8
copy p "02608829333"
click at [674, 176] on p "Samira de Fatima Ferreira" at bounding box center [664, 173] width 82 height 8
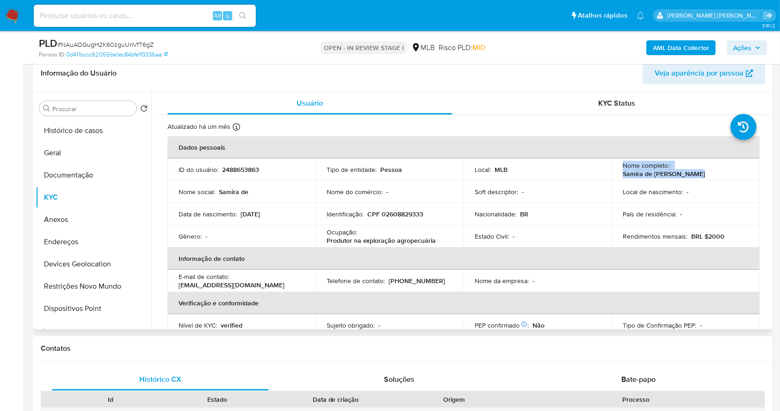
click at [674, 176] on p "Samira de Fatima Ferreira" at bounding box center [664, 173] width 82 height 8
drag, startPoint x: 703, startPoint y: 174, endPoint x: 620, endPoint y: 175, distance: 83.3
click at [623, 175] on div "Nome completo : Samira de Fatima Ferreira" at bounding box center [686, 169] width 126 height 17
copy p "Samira de Fatima Ferreira"
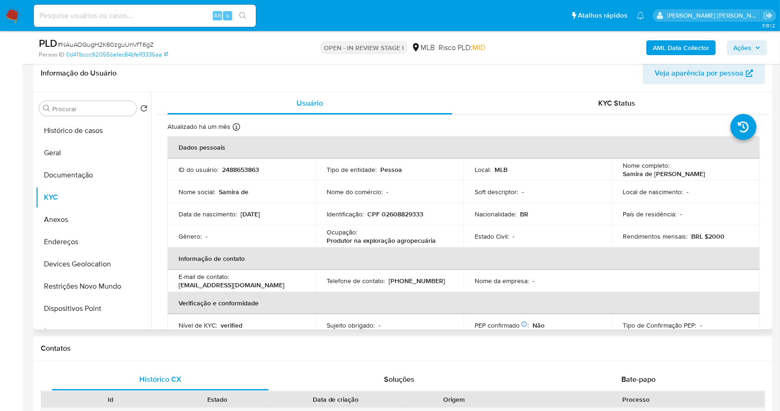
click at [306, 284] on td "E-mail de contato : samiradefatima1987@gmail.com" at bounding box center [242, 280] width 148 height 22
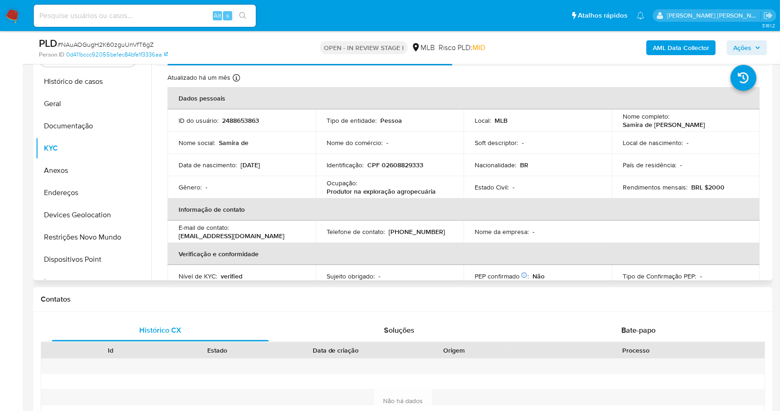
click at [397, 163] on p "CPF 02608829333" at bounding box center [395, 165] width 56 height 8
copy p "02608829333"
click at [757, 46] on icon "button" at bounding box center [758, 48] width 6 height 6
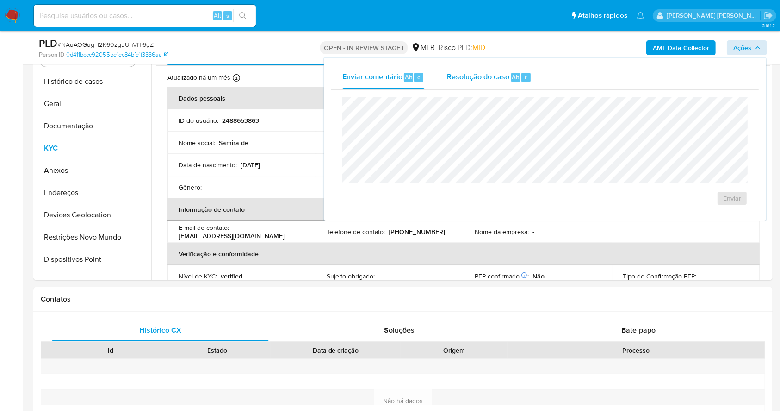
click at [506, 68] on div "Resolução do caso Alt r" at bounding box center [489, 77] width 85 height 24
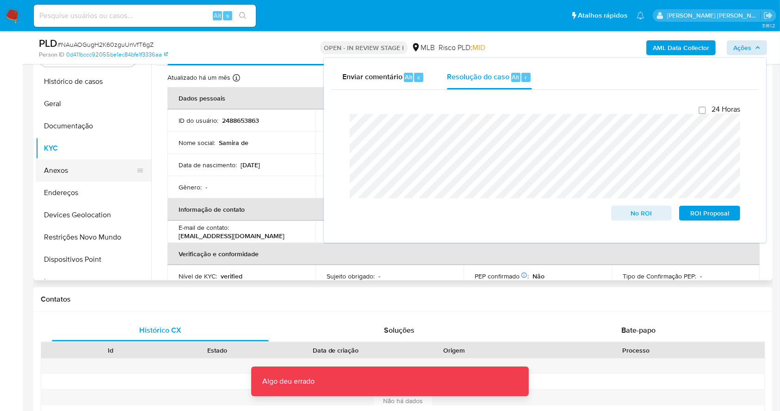
click at [65, 164] on button "Anexos" at bounding box center [90, 170] width 108 height 22
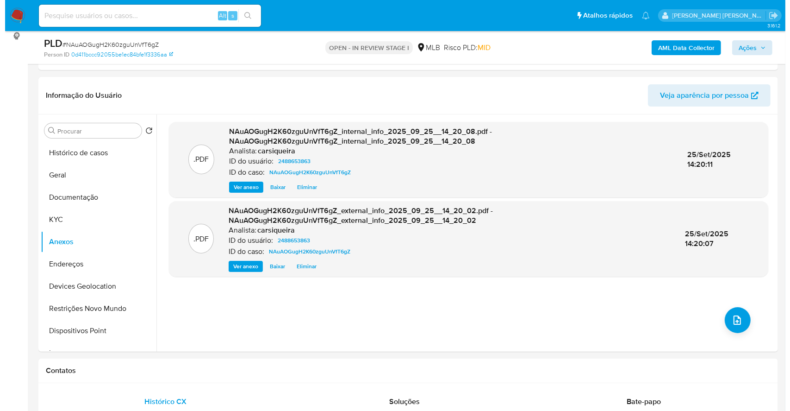
scroll to position [124, 0]
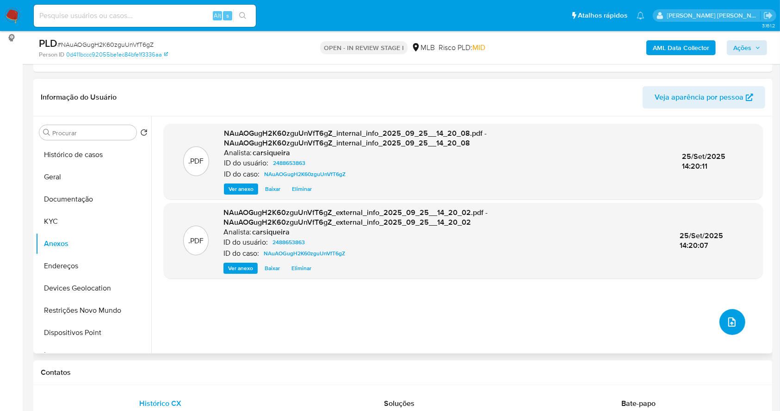
click at [731, 321] on icon "upload-file" at bounding box center [731, 321] width 7 height 9
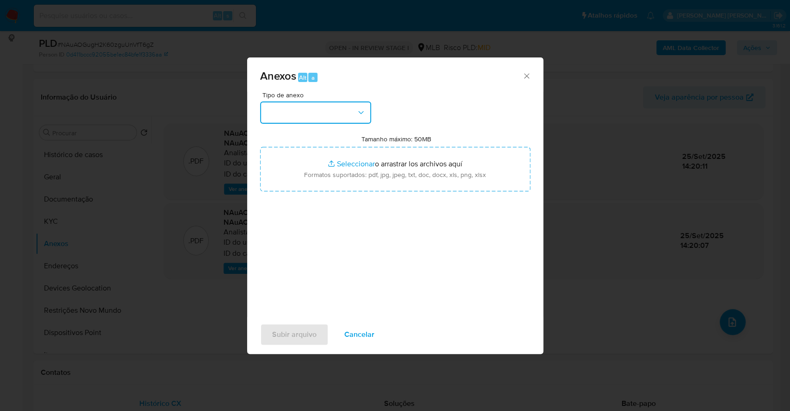
click at [316, 107] on button "button" at bounding box center [315, 112] width 111 height 22
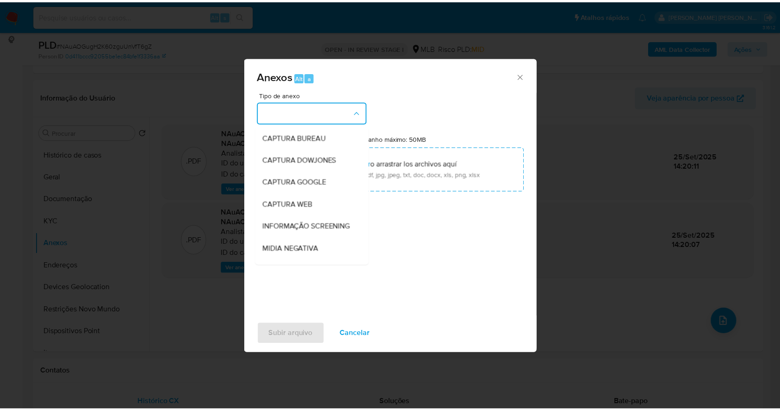
scroll to position [142, 0]
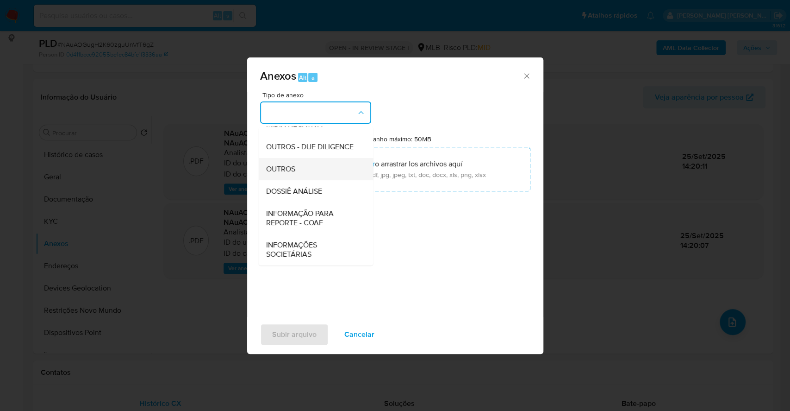
click at [294, 173] on span "OUTROS" at bounding box center [280, 168] width 29 height 9
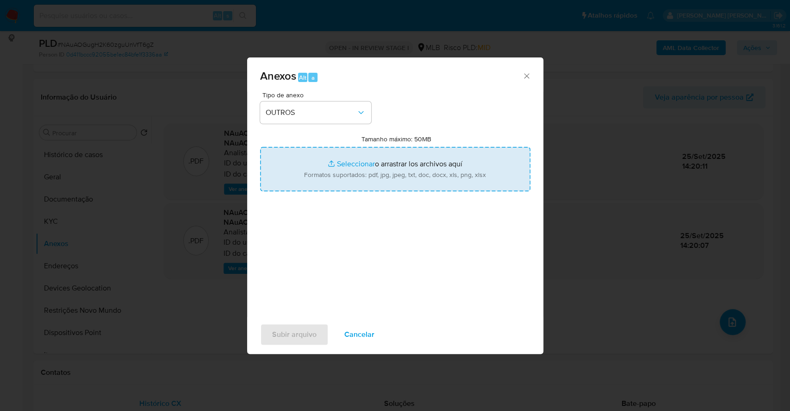
click at [355, 160] on input "Tamanho máximo: 50MB Seleccionar archivos" at bounding box center [395, 169] width 270 height 44
type input "C:\fakepath\DECLINIO - NAuAOGugH2K60zguUnVfT6gZ - CPF 02608829333 - SAMIRA DE F…"
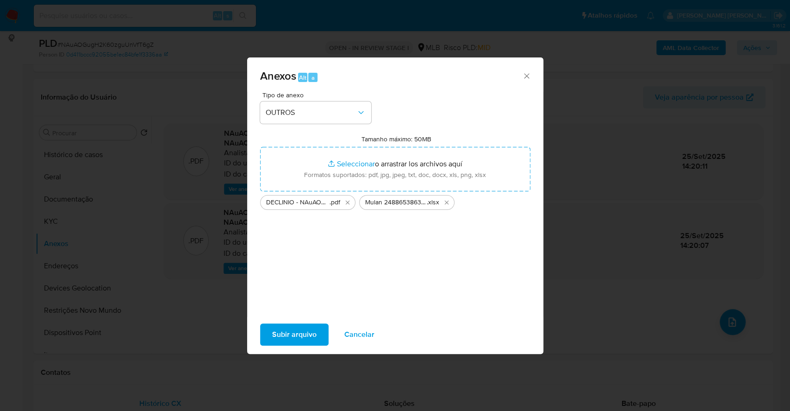
click at [307, 333] on span "Subir arquivo" at bounding box center [294, 334] width 44 height 20
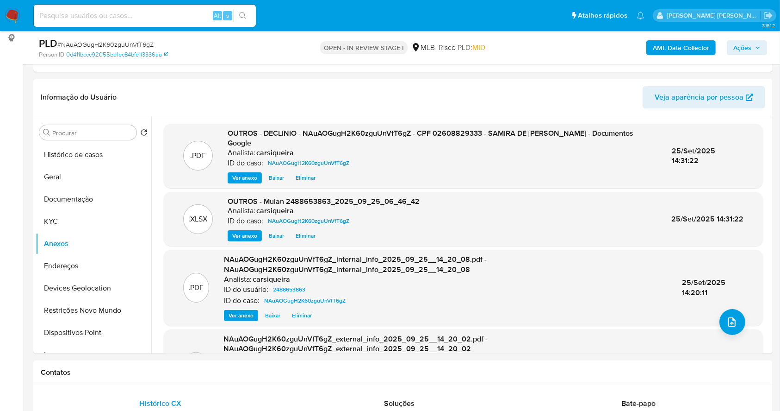
click at [750, 50] on span "Ações" at bounding box center [743, 47] width 18 height 15
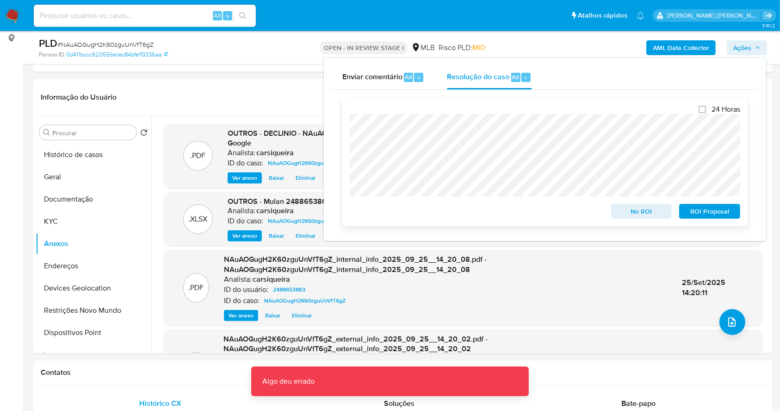
click at [647, 217] on span "No ROI" at bounding box center [642, 211] width 48 height 13
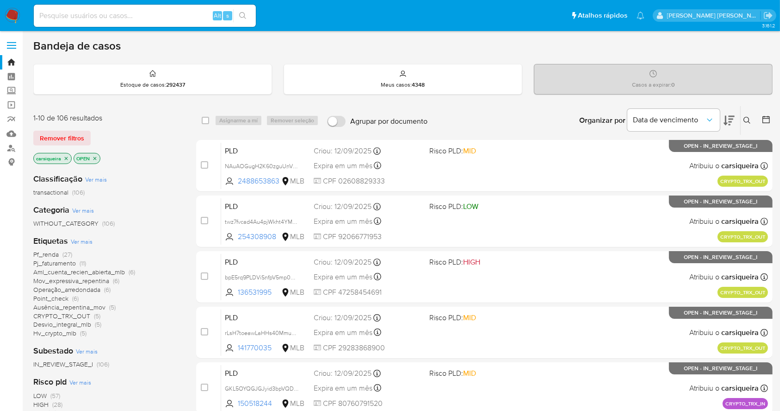
click at [143, 6] on div "Alt s" at bounding box center [145, 16] width 222 height 22
paste input "72223682"
click at [149, 13] on input at bounding box center [145, 16] width 222 height 12
type input "72223682"
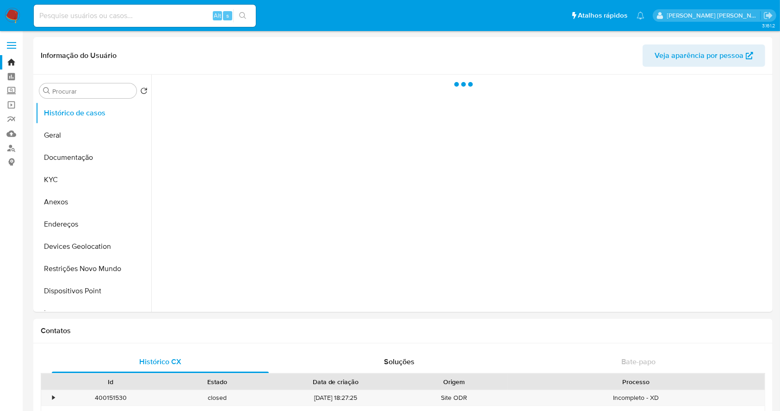
select select "10"
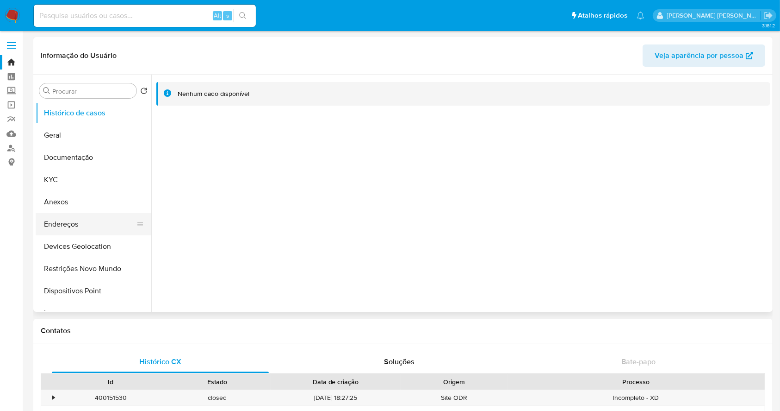
click at [117, 217] on button "Endereços" at bounding box center [90, 224] width 108 height 22
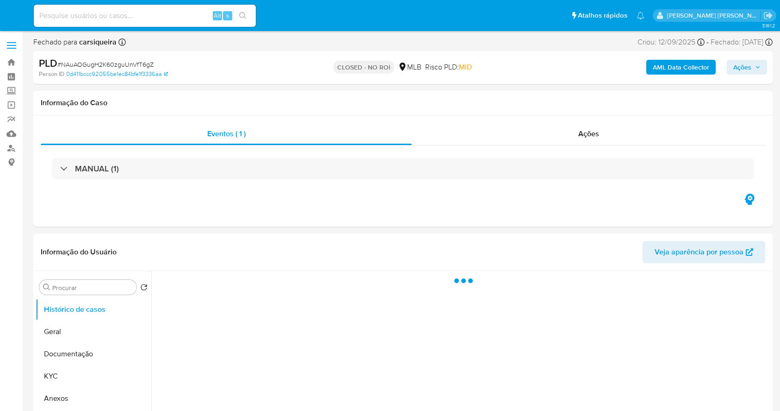
select select "10"
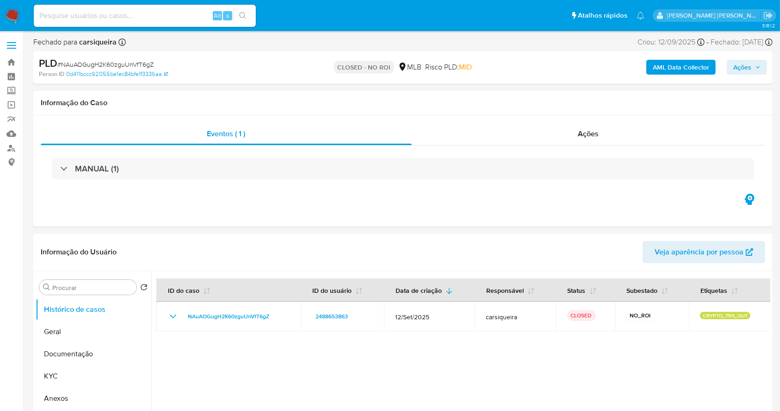
click at [18, 12] on img at bounding box center [13, 16] width 16 height 16
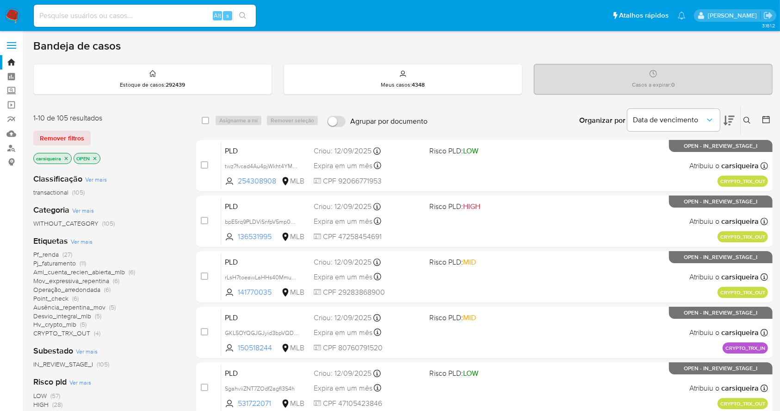
click at [350, 52] on div "Bandeja de casos" at bounding box center [403, 46] width 740 height 14
click at [17, 16] on img at bounding box center [13, 16] width 16 height 16
click at [133, 17] on input at bounding box center [145, 16] width 222 height 12
paste input "rLsH7toeawLaHHs40MmuXgz3"
type input "rLsH7toeawLaHHs40MmuXgz3"
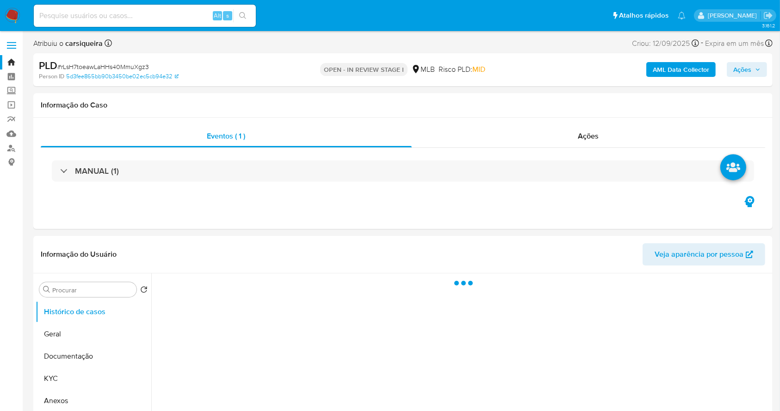
select select "10"
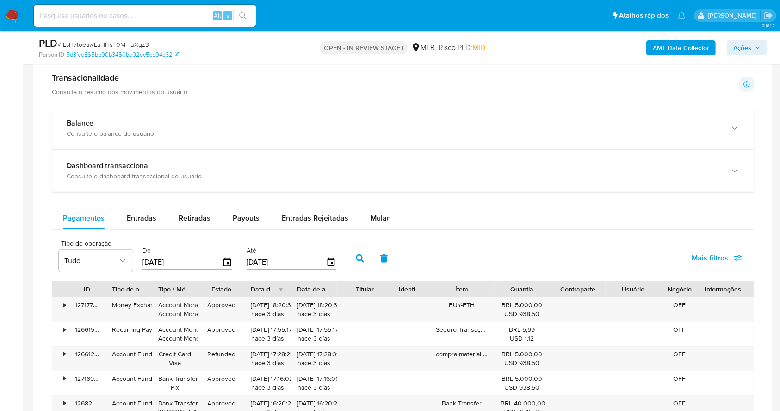
scroll to position [594, 0]
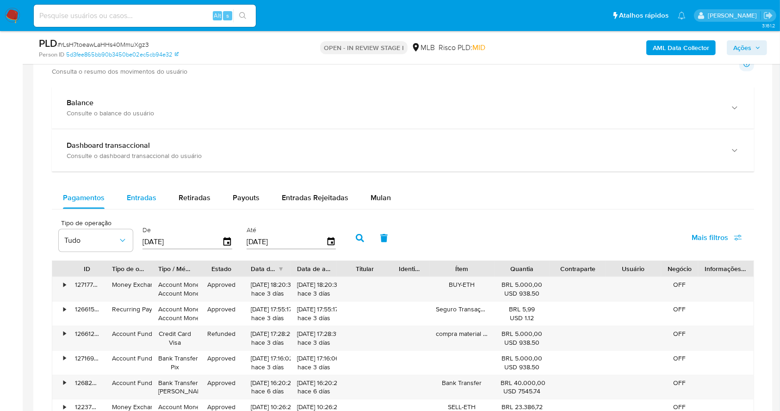
click at [141, 203] on div "Entradas" at bounding box center [142, 198] width 30 height 22
select select "10"
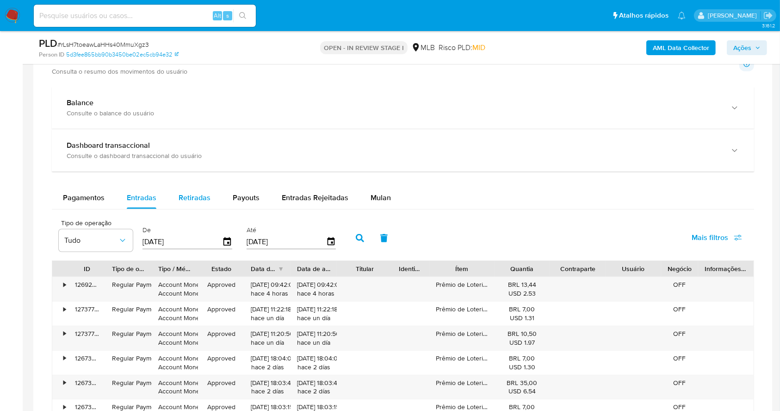
click at [205, 192] on span "Retiradas" at bounding box center [195, 197] width 32 height 11
select select "10"
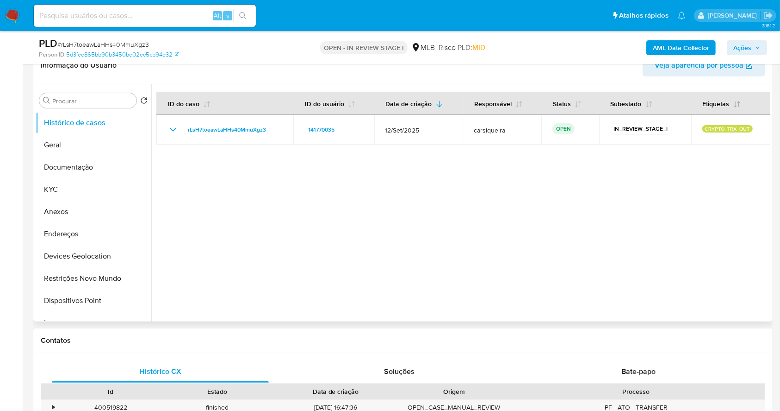
scroll to position [155, 0]
click at [80, 209] on button "Anexos" at bounding box center [90, 213] width 108 height 22
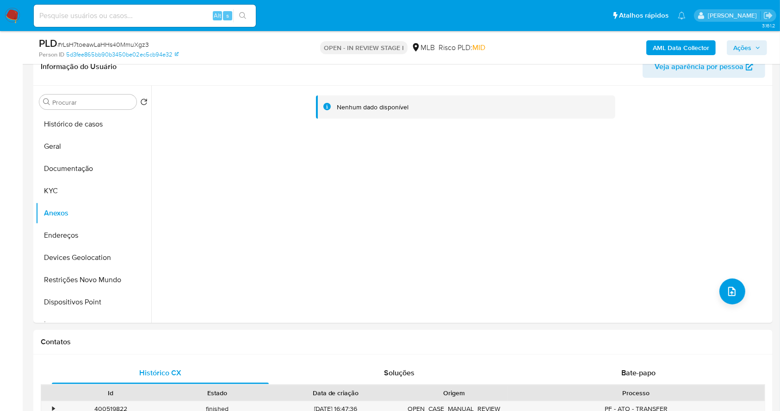
click at [677, 49] on b "AML Data Collector" at bounding box center [681, 47] width 56 height 15
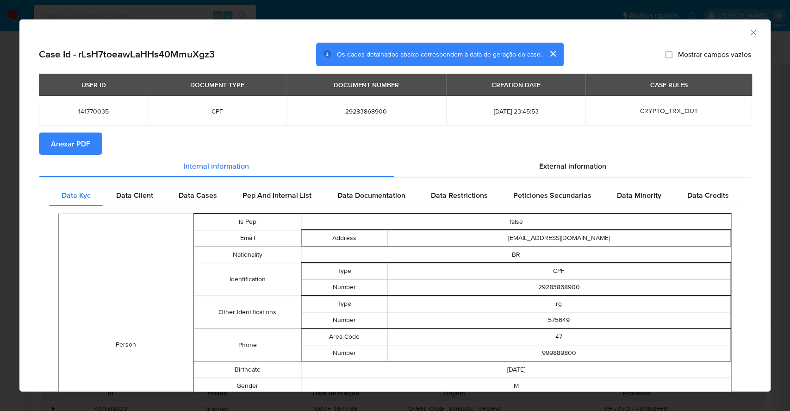
click at [93, 142] on button "Anexar PDF" at bounding box center [70, 143] width 63 height 22
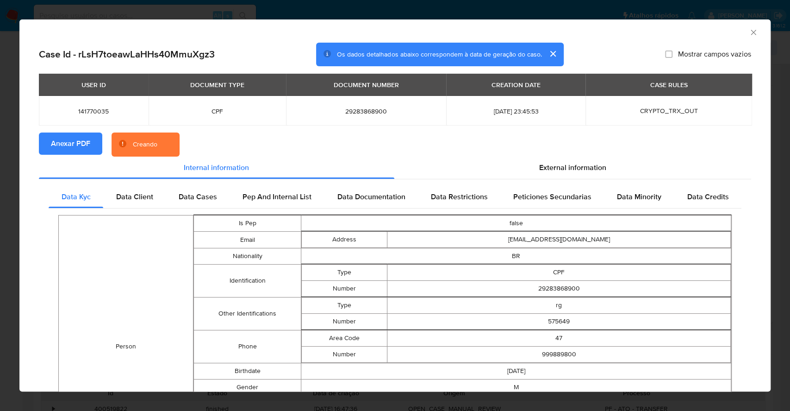
click at [0, 162] on div "AML Data Collector Case Id - rLsH7toeawLaHHs40MmuXgz3 Os dados detalhados abaix…" at bounding box center [395, 205] width 790 height 411
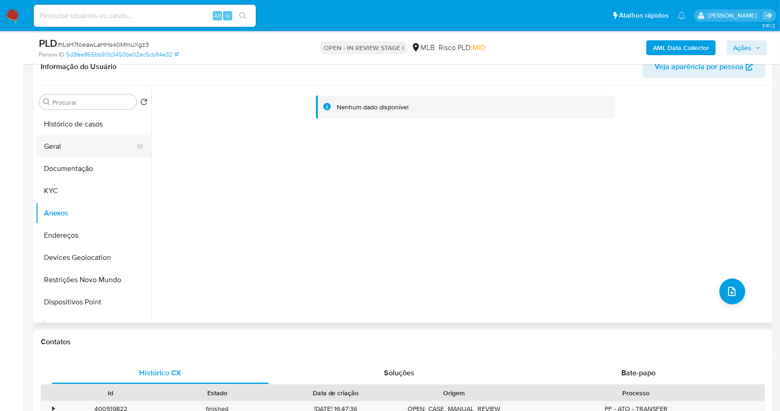
click at [106, 147] on button "Geral" at bounding box center [90, 146] width 108 height 22
